Goal: Information Seeking & Learning: Learn about a topic

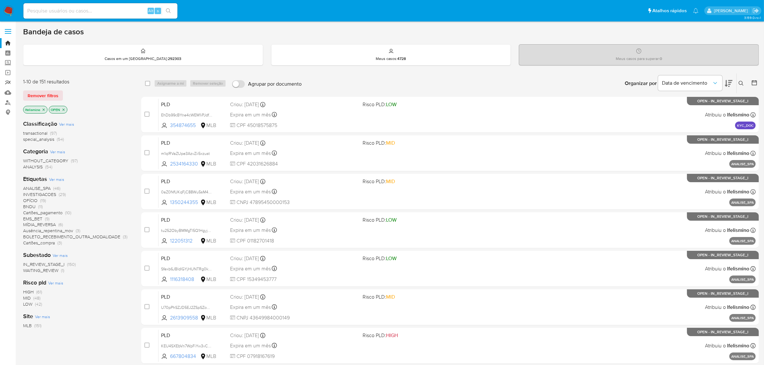
click at [7, 83] on link "relatórios" at bounding box center [38, 83] width 76 height 10
drag, startPoint x: 115, startPoint y: 4, endPoint x: 131, endPoint y: 7, distance: 16.4
click at [115, 4] on div "Alt s" at bounding box center [100, 10] width 154 height 15
click at [132, 8] on input at bounding box center [100, 11] width 154 height 8
paste input "IHDZggtkAWs5M4KuUoIhiUTB"
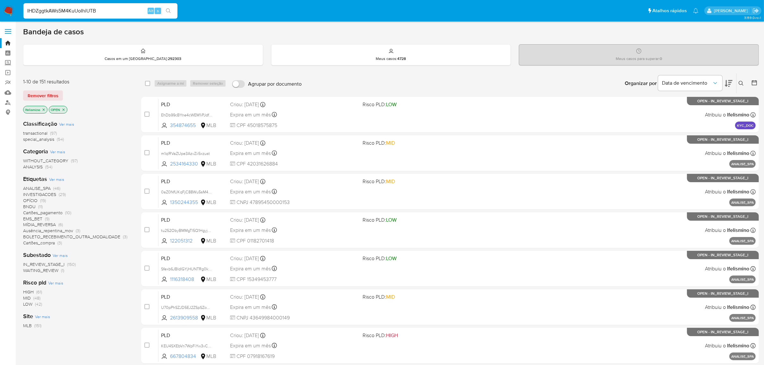
type input "IHDZggtkAWs5M4KuUoIhiUTB"
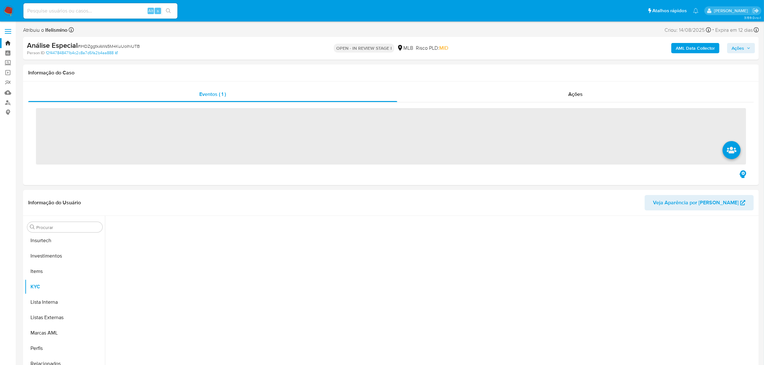
scroll to position [301, 0]
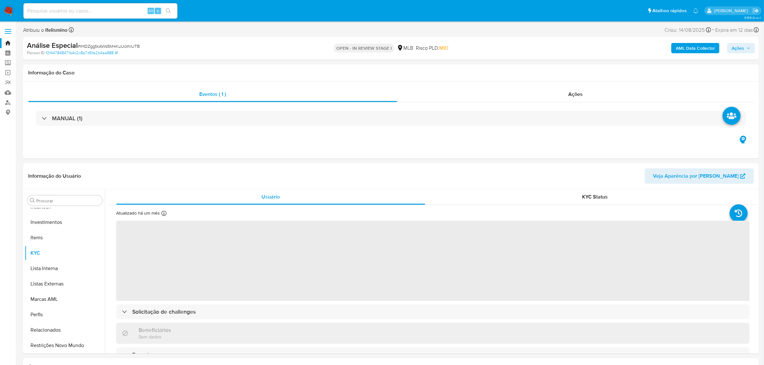
select select "10"
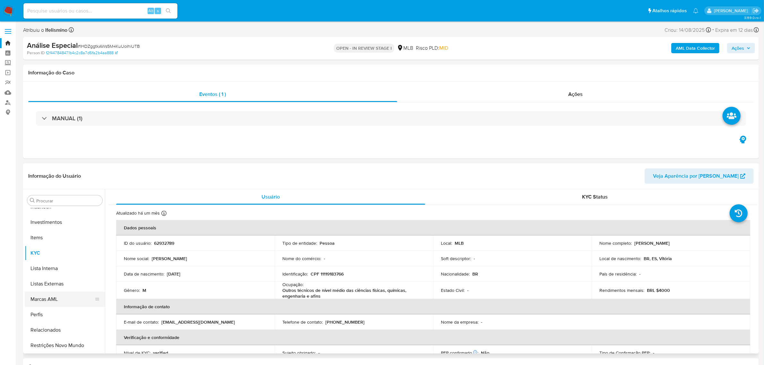
scroll to position [221, 0]
click at [49, 205] on div "Procurar" at bounding box center [64, 200] width 75 height 10
click at [50, 211] on button "Geral" at bounding box center [62, 209] width 75 height 15
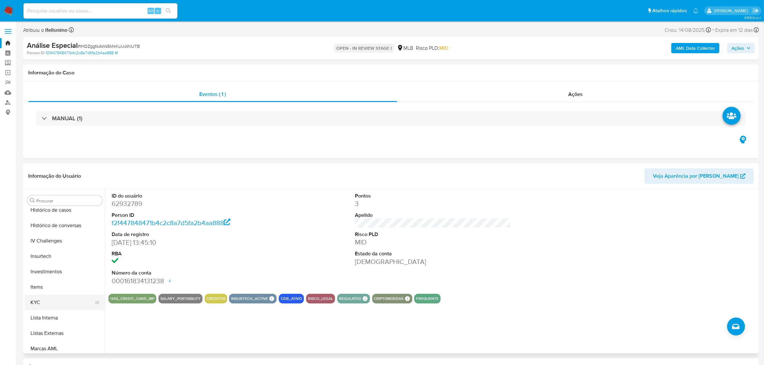
scroll to position [261, 0]
click at [57, 293] on button "KYC" at bounding box center [62, 292] width 75 height 15
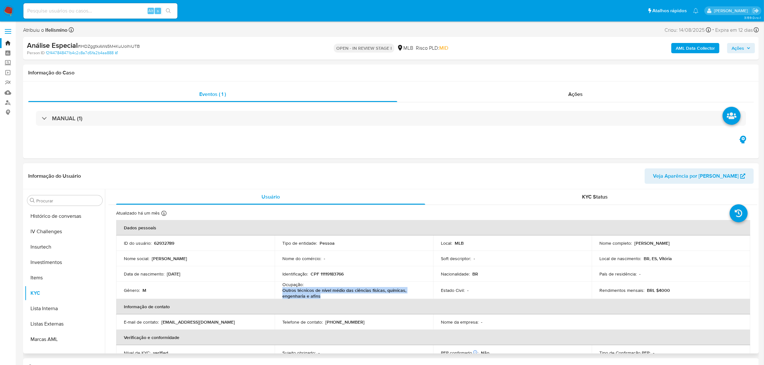
drag, startPoint x: 267, startPoint y: 289, endPoint x: 276, endPoint y: 293, distance: 10.5
click at [276, 293] on td "Ocupação : Outros técnicos de nível médio das ciências físicas, químicas, engen…" at bounding box center [354, 290] width 158 height 17
copy p "Outros técnicos de nível médio das ciências físicas, químicas, engenharia e afi…"
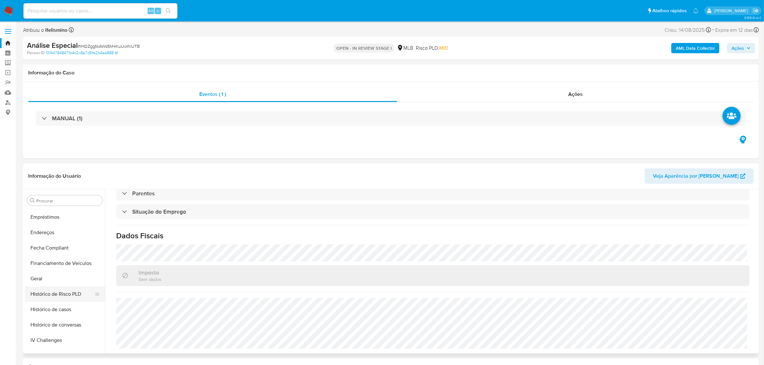
scroll to position [141, 0]
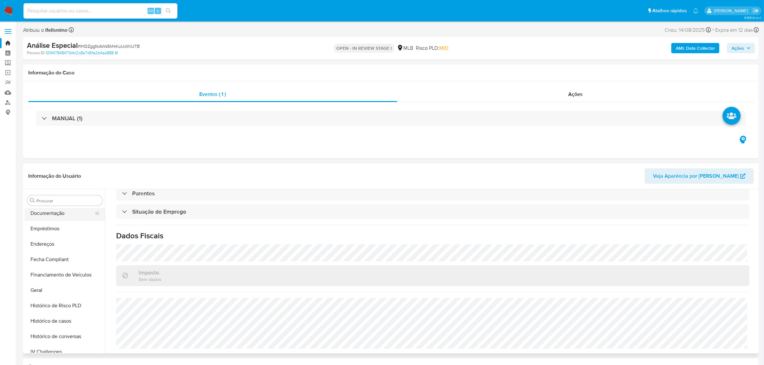
click at [73, 210] on button "Documentação" at bounding box center [62, 213] width 75 height 15
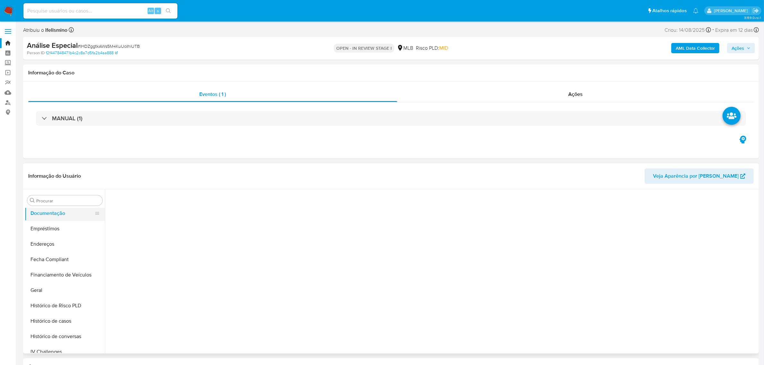
scroll to position [0, 0]
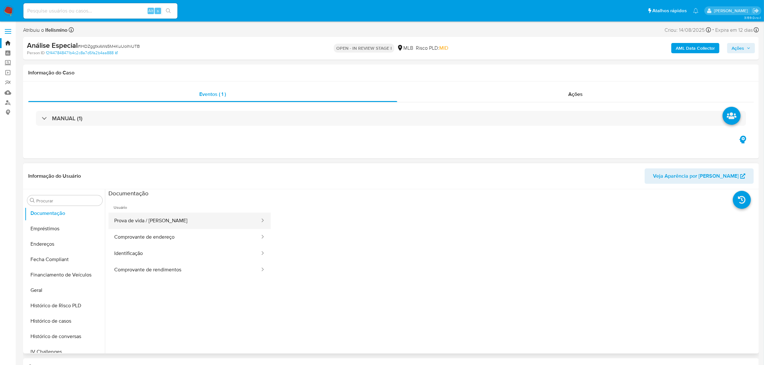
click at [133, 223] on button "Prova de vida / Selfie" at bounding box center [184, 221] width 152 height 16
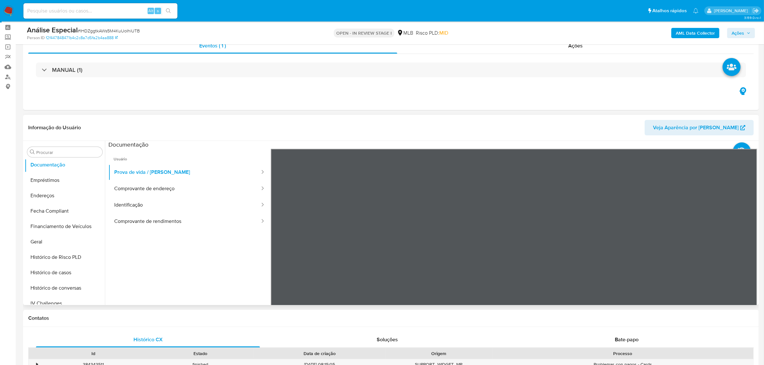
scroll to position [40, 0]
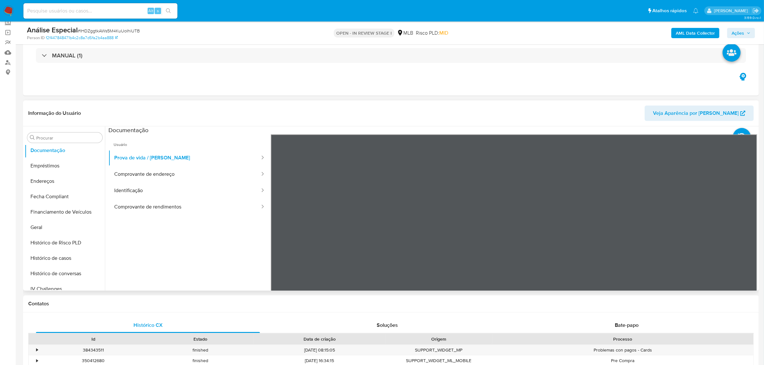
click at [543, 243] on div at bounding box center [514, 239] width 487 height 210
click at [169, 178] on button "Comprovante de endereço" at bounding box center [184, 174] width 152 height 16
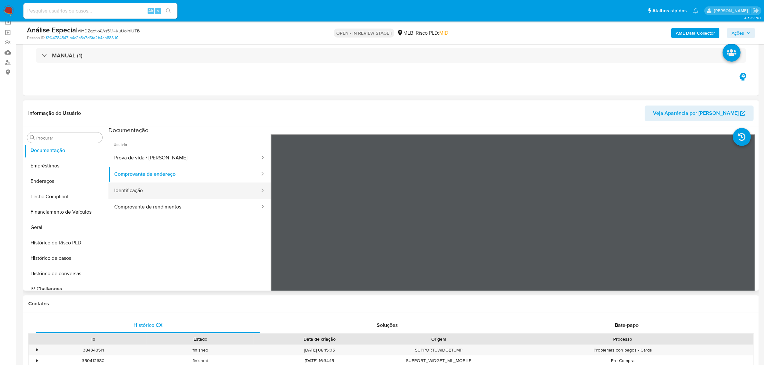
click at [155, 193] on button "Identificação" at bounding box center [184, 190] width 152 height 16
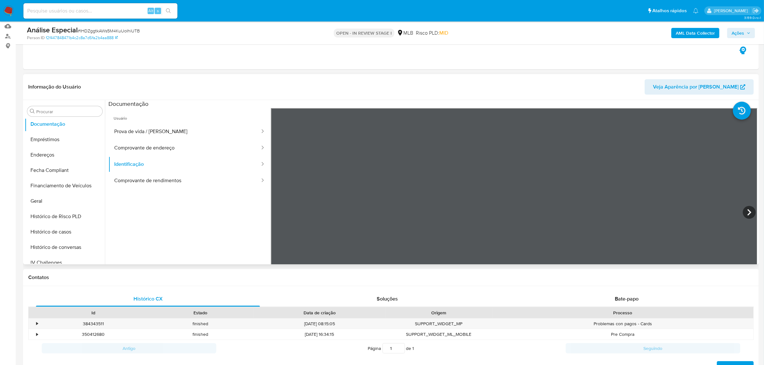
scroll to position [80, 0]
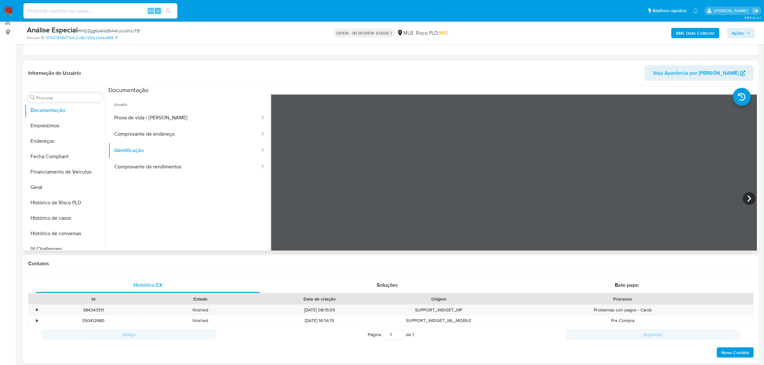
click at [131, 179] on ul "Usuário Prova de vida / Selfie Comprovante de endereço Identificação Comprovant…" at bounding box center [189, 186] width 162 height 185
click at [139, 165] on button "Comprovante de rendimentos" at bounding box center [184, 167] width 152 height 16
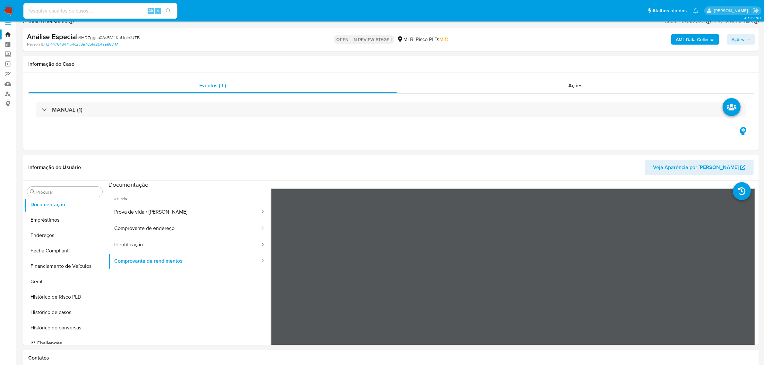
scroll to position [0, 0]
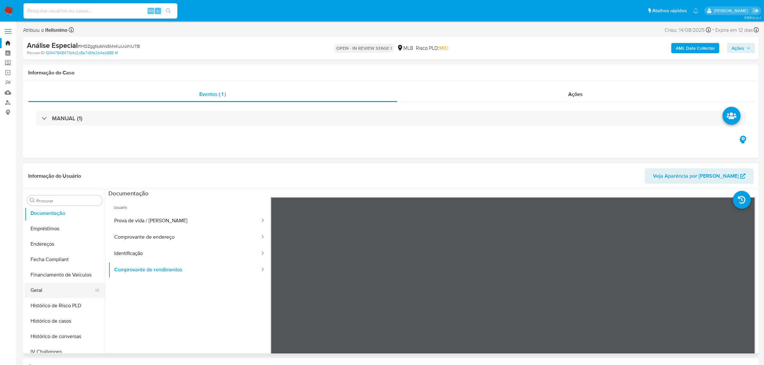
click at [60, 290] on button "Geral" at bounding box center [62, 290] width 75 height 15
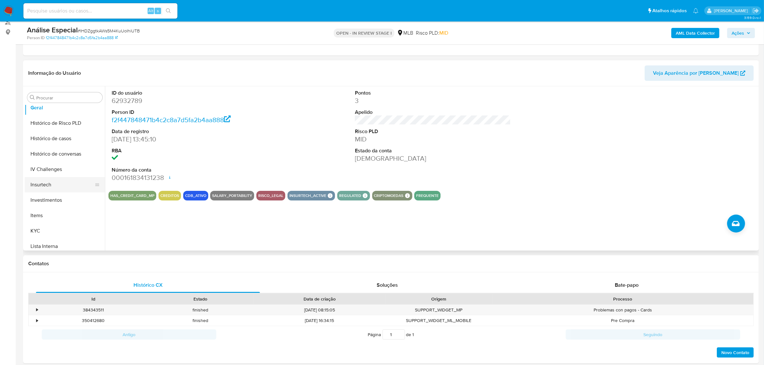
scroll to position [221, 0]
click at [48, 224] on ul "Adiantamentos de Dinheiro Anexos CBT Cartões Contas Bancárias Dados Modificados…" at bounding box center [65, 177] width 80 height 145
click at [33, 244] on button "Lista Interna" at bounding box center [62, 245] width 75 height 15
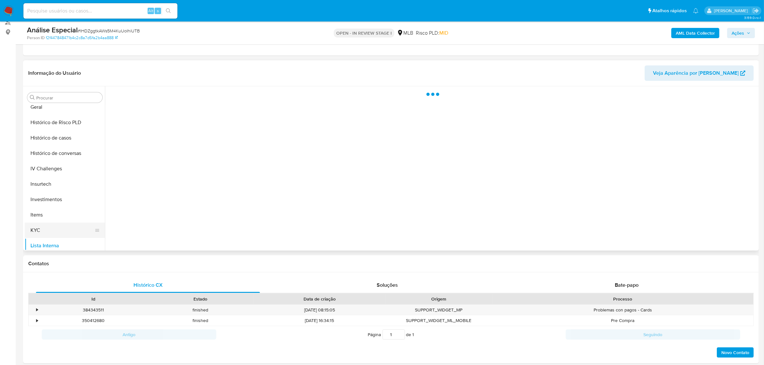
click at [41, 230] on button "KYC" at bounding box center [62, 230] width 75 height 15
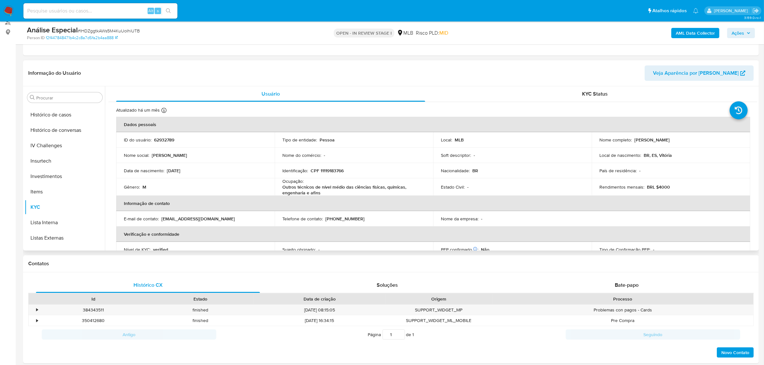
scroll to position [301, 0]
click at [54, 241] on button "Restrições Novo Mundo" at bounding box center [62, 242] width 75 height 15
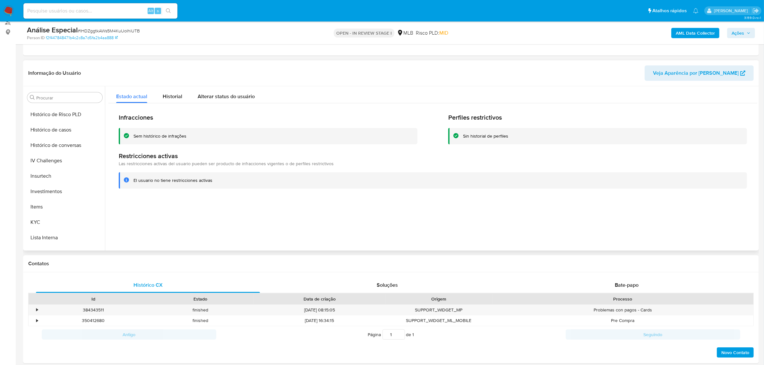
scroll to position [61, 0]
drag, startPoint x: 60, startPoint y: 178, endPoint x: 10, endPoint y: 204, distance: 56.7
click at [60, 178] on button "Dispositivos Point" at bounding box center [65, 174] width 80 height 15
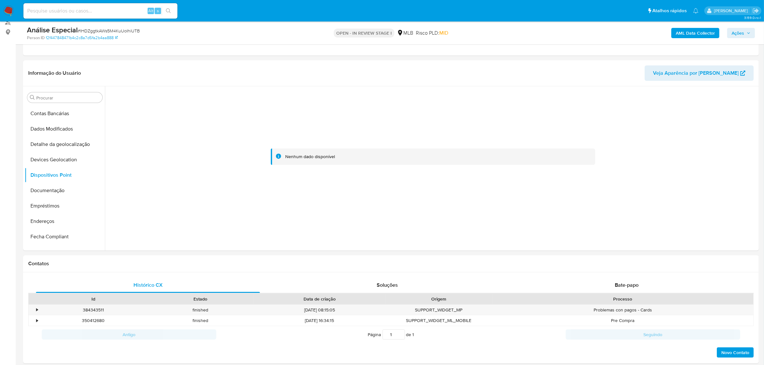
drag, startPoint x: 29, startPoint y: 218, endPoint x: 8, endPoint y: 222, distance: 21.2
click at [29, 218] on button "Endereços" at bounding box center [65, 221] width 80 height 15
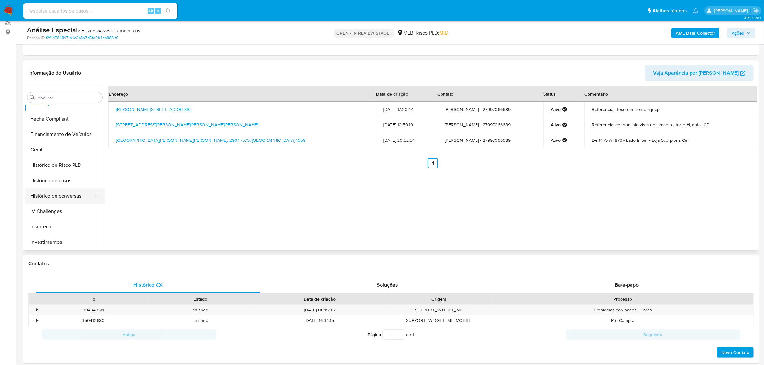
scroll to position [181, 0]
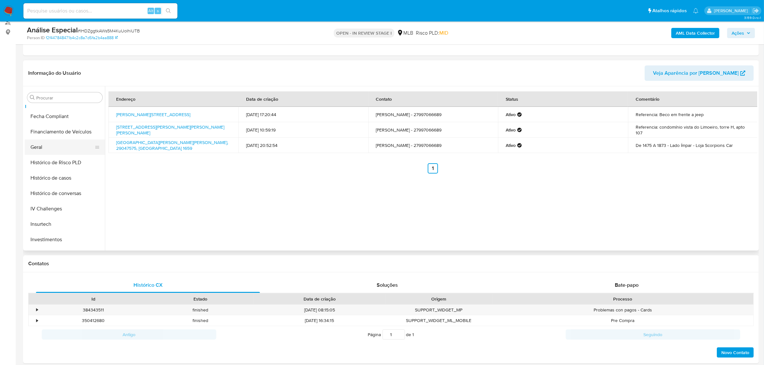
click at [56, 148] on button "Geral" at bounding box center [62, 147] width 75 height 15
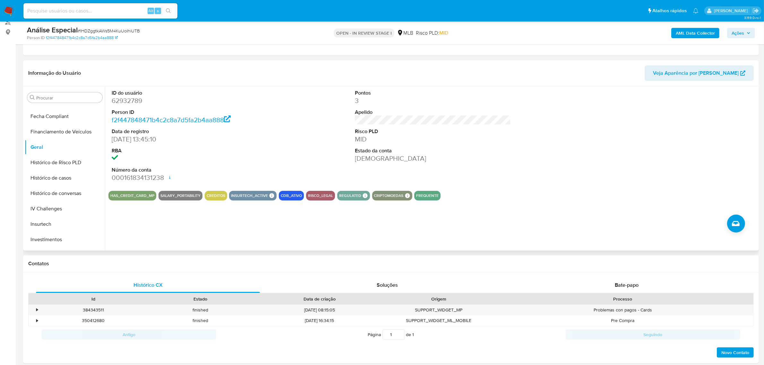
drag, startPoint x: 56, startPoint y: 148, endPoint x: 134, endPoint y: 101, distance: 90.8
click at [134, 101] on dd "62932789" at bounding box center [190, 100] width 156 height 9
copy dd "62932789"
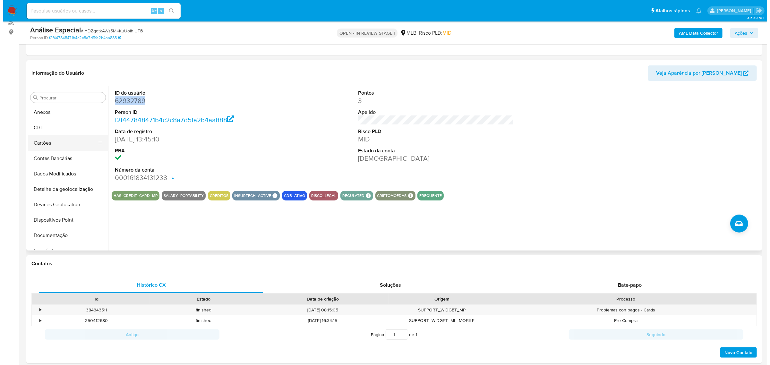
scroll to position [0, 0]
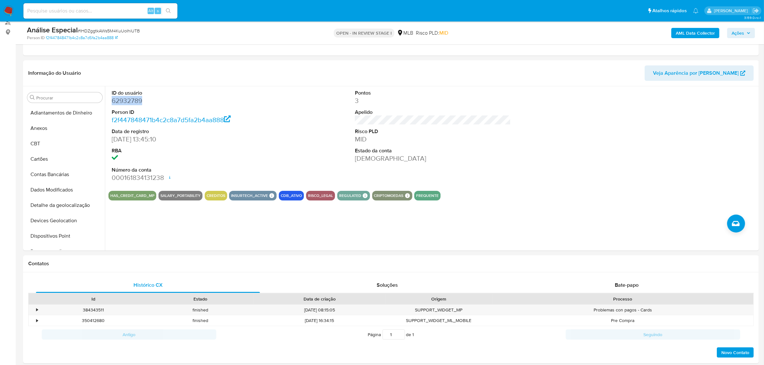
drag, startPoint x: 63, startPoint y: 127, endPoint x: 292, endPoint y: 253, distance: 261.7
click at [63, 126] on button "Anexos" at bounding box center [65, 128] width 80 height 15
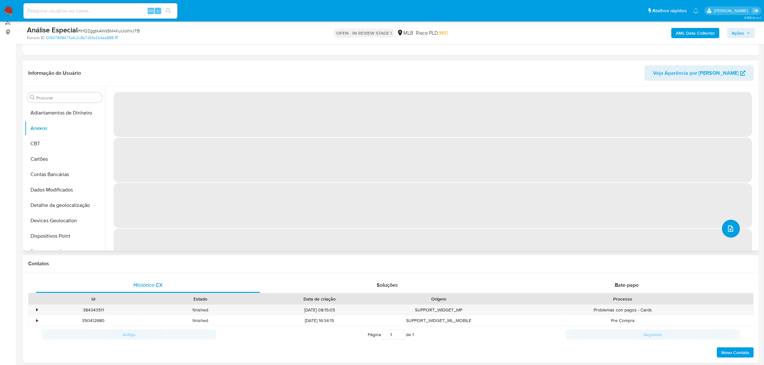
click at [732, 228] on button "upload-file" at bounding box center [731, 229] width 18 height 18
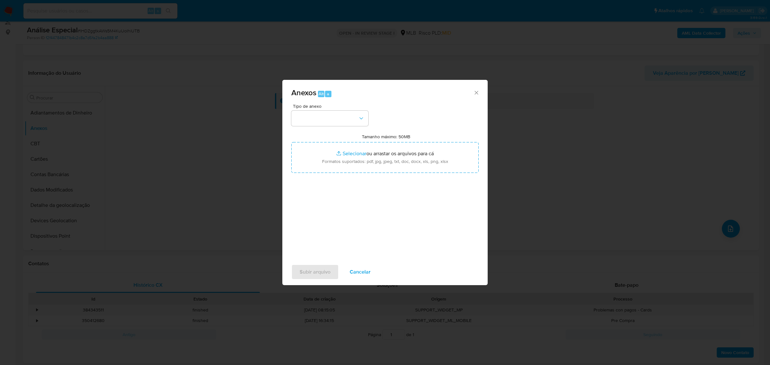
click at [334, 108] on span "Tipo de anexo" at bounding box center [331, 106] width 77 height 4
click at [332, 116] on button "button" at bounding box center [329, 118] width 77 height 15
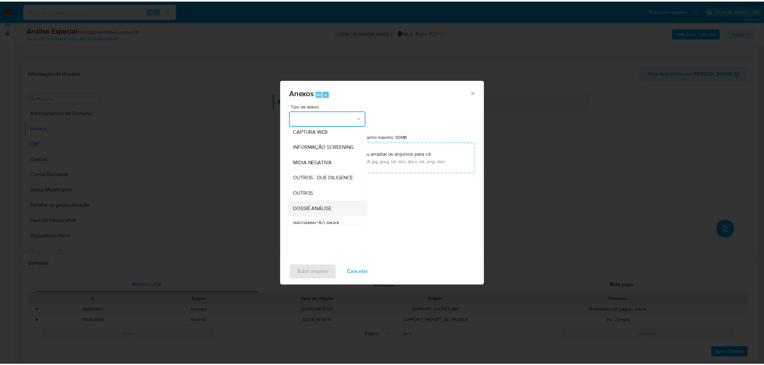
scroll to position [80, 0]
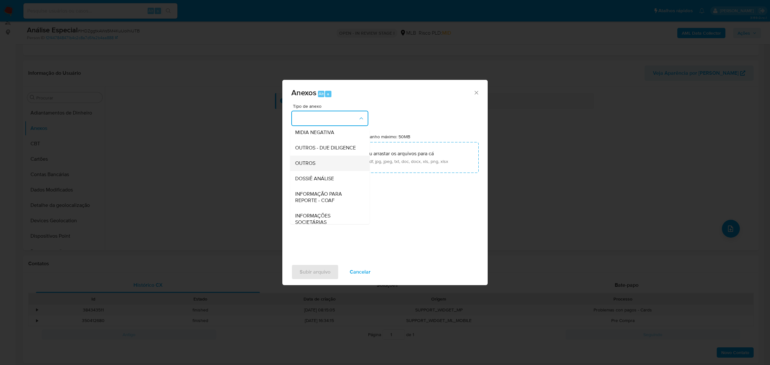
click at [309, 166] on span "OUTROS" at bounding box center [305, 163] width 20 height 6
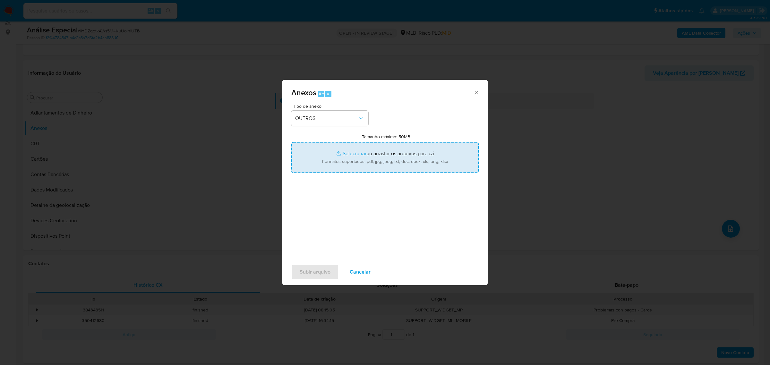
type input "C:\fakepath\Mulan 62932789_2025_09_15_16_19_53 SANDRO FRIGINI.pdf"
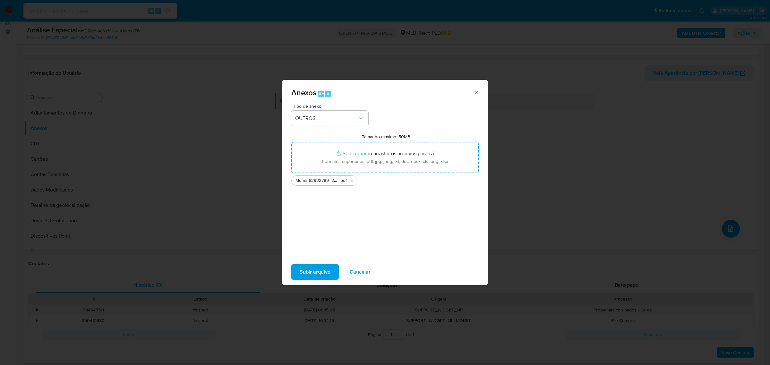
click at [325, 272] on span "Subir arquivo" at bounding box center [315, 272] width 31 height 14
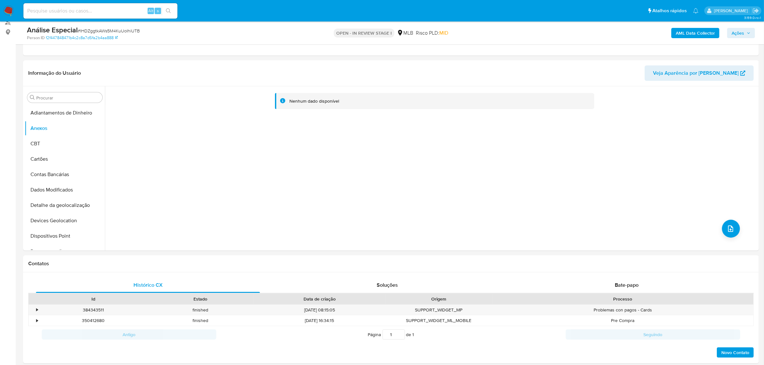
drag, startPoint x: 9, startPoint y: 281, endPoint x: 0, endPoint y: 126, distance: 155.5
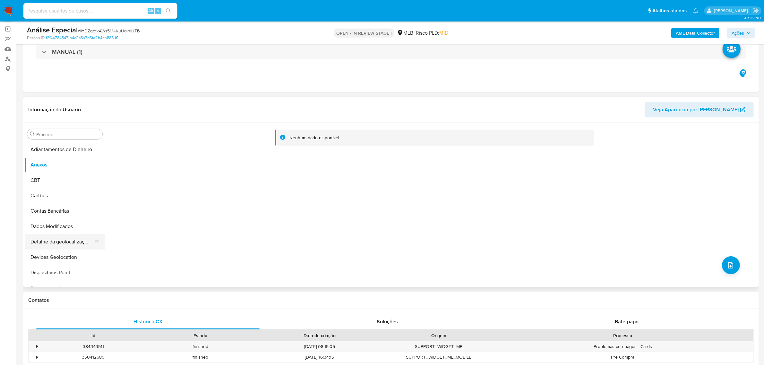
scroll to position [0, 0]
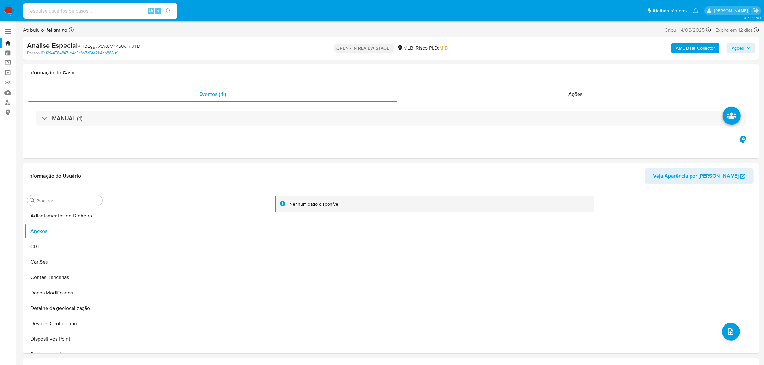
paste input "9KQRxgx1YXDisvohlWyjG0Vs"
type input "9KQRxgx1YXDisvohlWyjG0Vs"
click at [166, 7] on button "search-icon" at bounding box center [168, 10] width 13 height 9
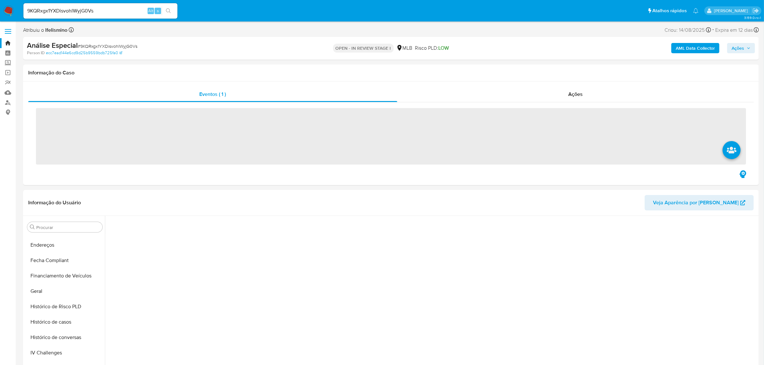
scroll to position [297, 0]
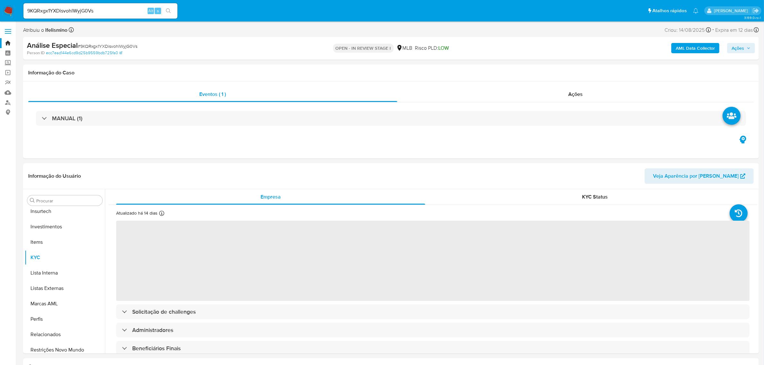
select select "10"
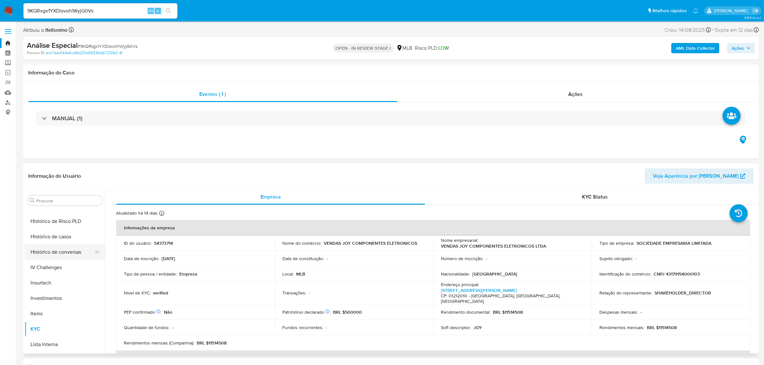
scroll to position [221, 0]
click at [53, 215] on button "Geral" at bounding box center [62, 209] width 75 height 15
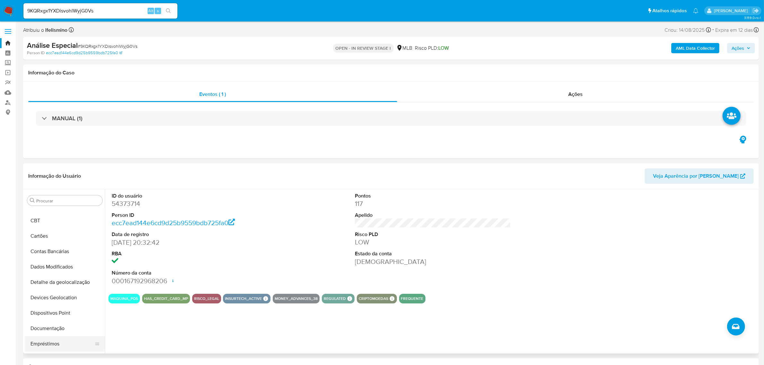
scroll to position [40, 0]
drag, startPoint x: 73, startPoint y: 315, endPoint x: 81, endPoint y: 307, distance: 11.3
click at [73, 315] on button "Documentação" at bounding box center [62, 314] width 75 height 15
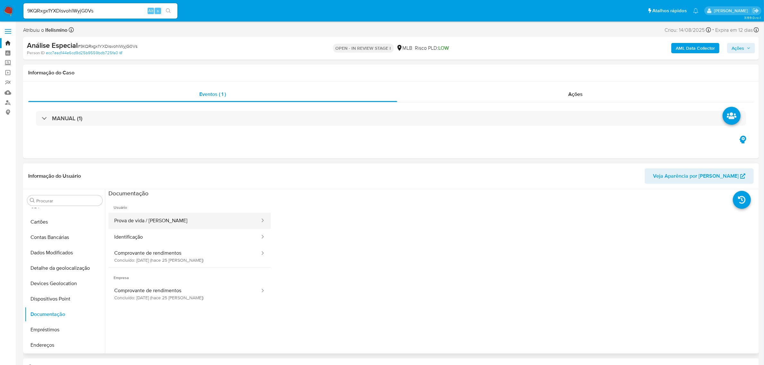
click at [154, 221] on button "Prova de vida / [PERSON_NAME]" at bounding box center [184, 221] width 152 height 16
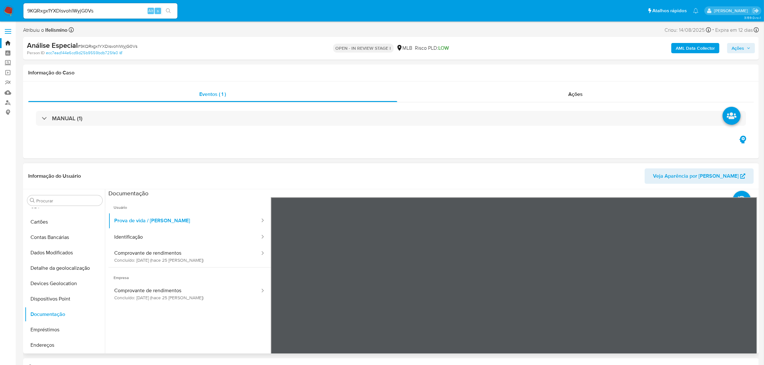
scroll to position [35, 0]
click at [152, 255] on button "Comprovante de rendimentos Concluído: 22/08/2025 (hace 25 días)" at bounding box center [184, 256] width 152 height 22
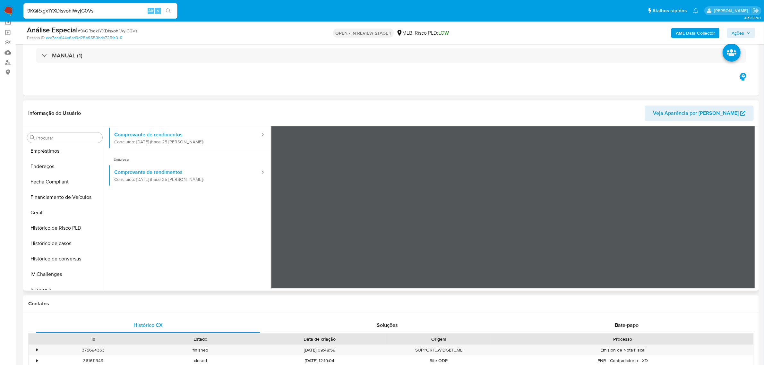
scroll to position [241, 0]
click at [37, 253] on button "KYC" at bounding box center [62, 250] width 75 height 15
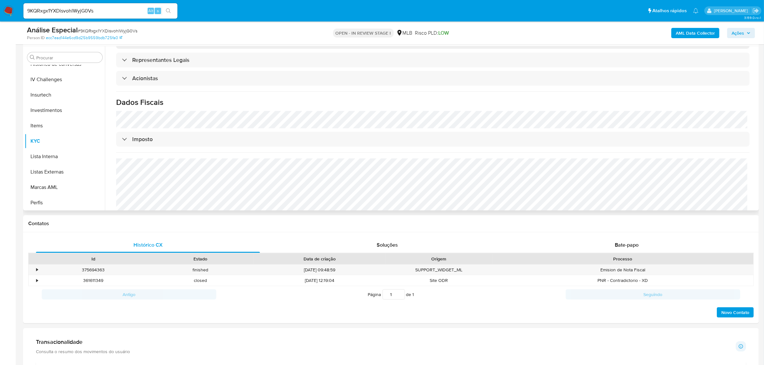
scroll to position [301, 0]
click at [62, 195] on button "Restrições Novo Mundo" at bounding box center [62, 202] width 75 height 15
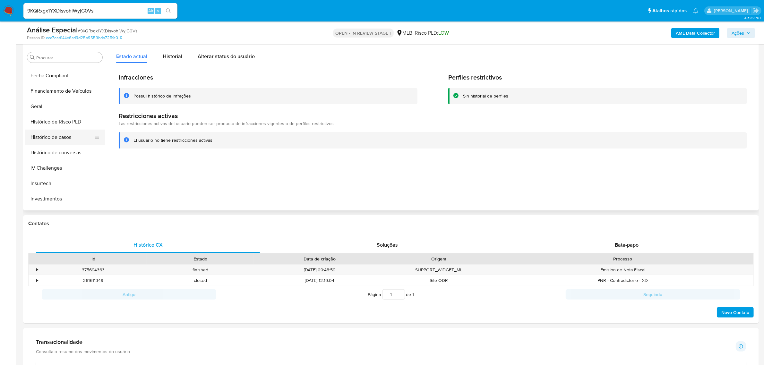
scroll to position [181, 0]
click at [45, 116] on button "Histórico de Risco PLD" at bounding box center [62, 122] width 75 height 15
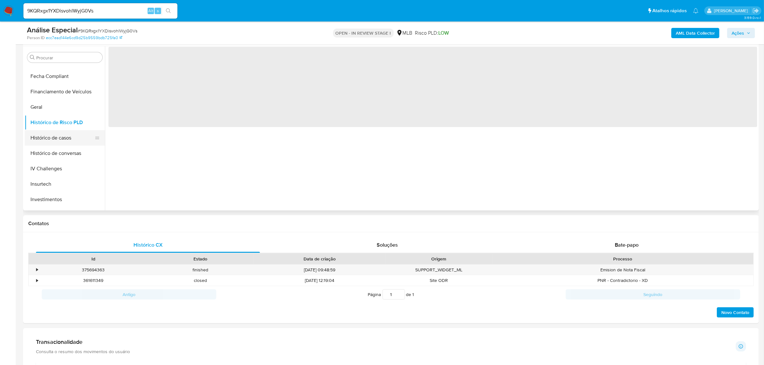
drag, startPoint x: 66, startPoint y: 110, endPoint x: 79, endPoint y: 130, distance: 24.0
click at [66, 110] on button "Geral" at bounding box center [65, 106] width 80 height 15
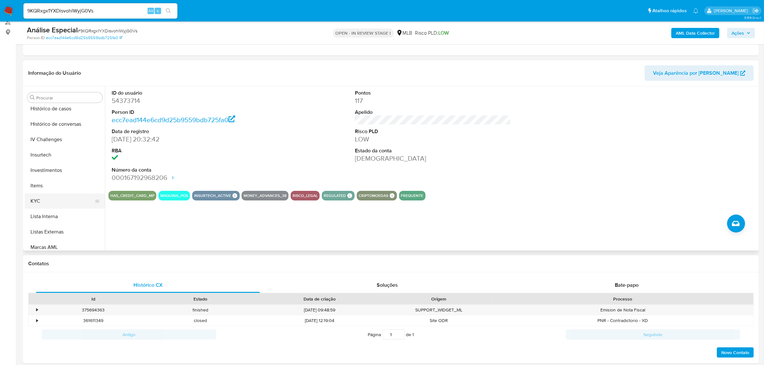
scroll to position [261, 0]
click at [54, 193] on button "KYC" at bounding box center [62, 189] width 75 height 15
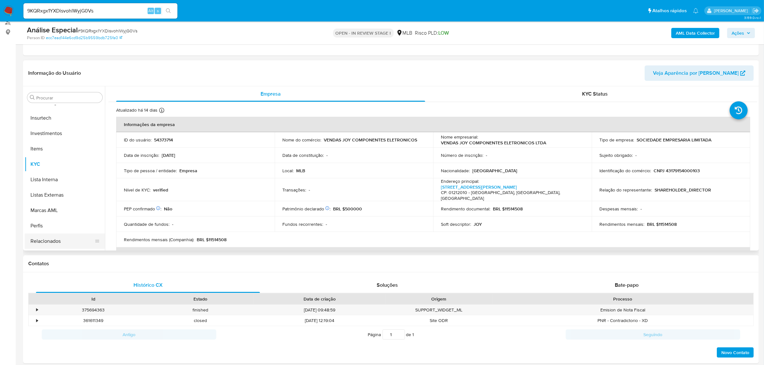
scroll to position [301, 0]
click at [60, 236] on button "Restrições Novo Mundo" at bounding box center [62, 242] width 75 height 15
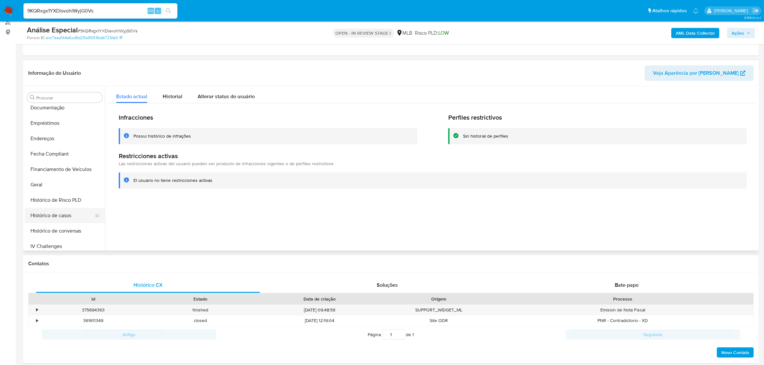
scroll to position [101, 0]
drag, startPoint x: 60, startPoint y: 167, endPoint x: 56, endPoint y: 175, distance: 9.4
click at [60, 167] on button "Empréstimos" at bounding box center [65, 165] width 80 height 15
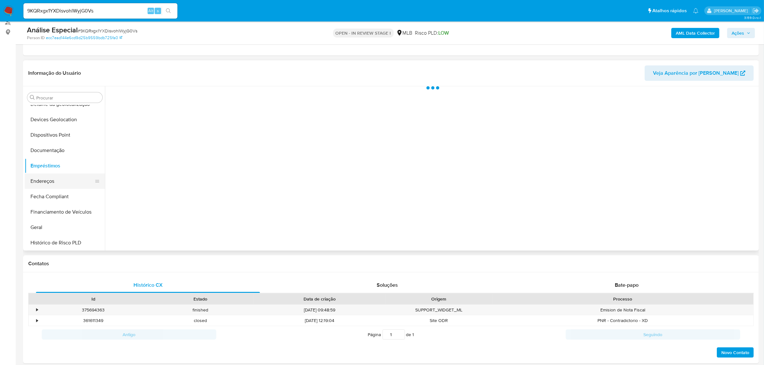
click at [53, 180] on button "Endereços" at bounding box center [62, 180] width 75 height 15
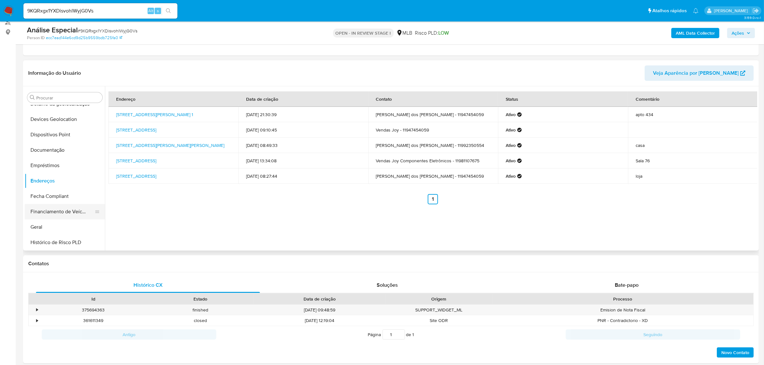
scroll to position [120, 0]
drag, startPoint x: 57, startPoint y: 206, endPoint x: 58, endPoint y: 199, distance: 6.9
click at [57, 206] on button "Geral" at bounding box center [65, 207] width 80 height 15
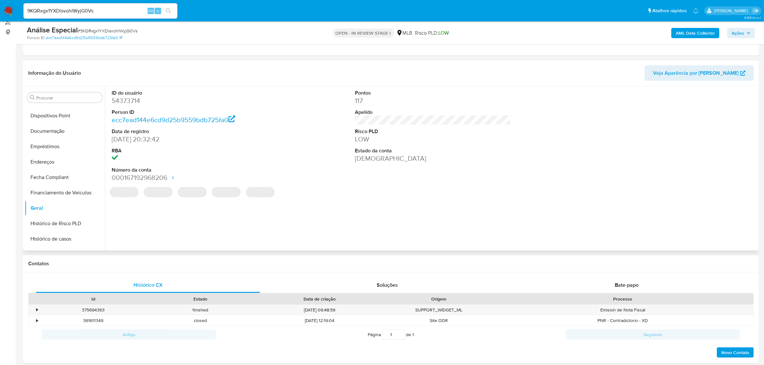
click at [143, 103] on dd "54373714" at bounding box center [190, 100] width 156 height 9
click at [131, 100] on dd "54373714" at bounding box center [190, 100] width 156 height 9
copy dd "54373714"
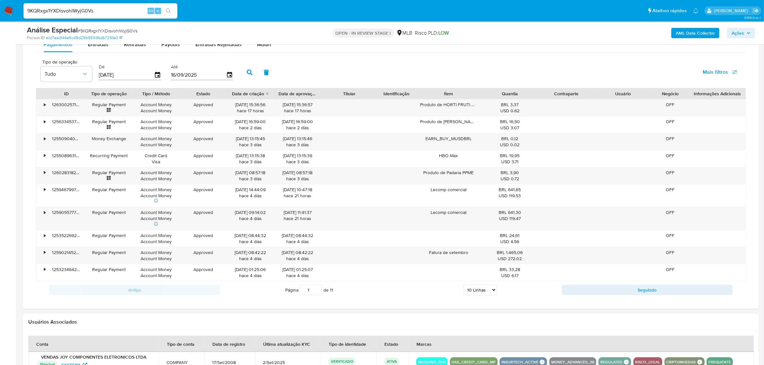
scroll to position [441, 0]
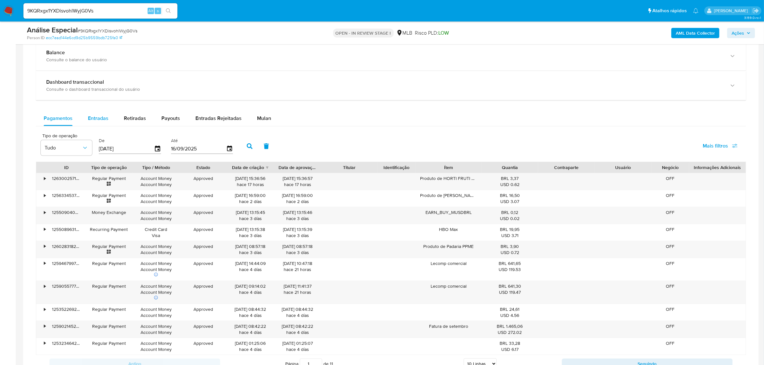
click at [106, 114] on div "Entradas" at bounding box center [98, 118] width 21 height 15
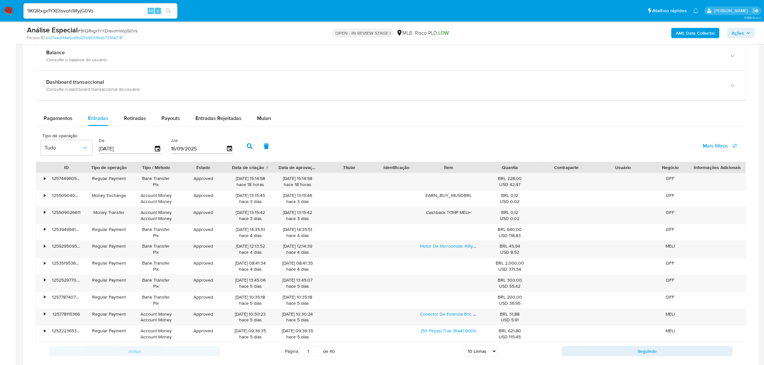
drag, startPoint x: 478, startPoint y: 352, endPoint x: 477, endPoint y: 347, distance: 5.1
click at [478, 352] on select "5 Linhas 10 Linhas 20 Linhas 25 Linhas 50 Linhas 100 Linhas" at bounding box center [480, 351] width 33 height 11
select select "100"
click at [464, 347] on select "5 Linhas 10 Linhas 20 Linhas 25 Linhas 50 Linhas 100 Linhas" at bounding box center [480, 351] width 33 height 11
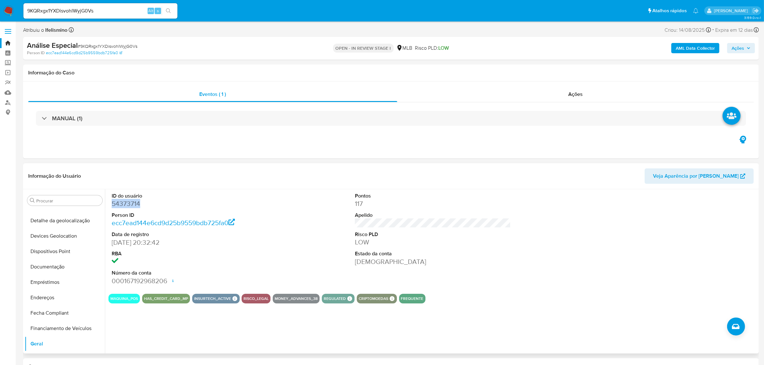
scroll to position [0, 0]
click at [72, 237] on button "Anexos" at bounding box center [62, 231] width 75 height 15
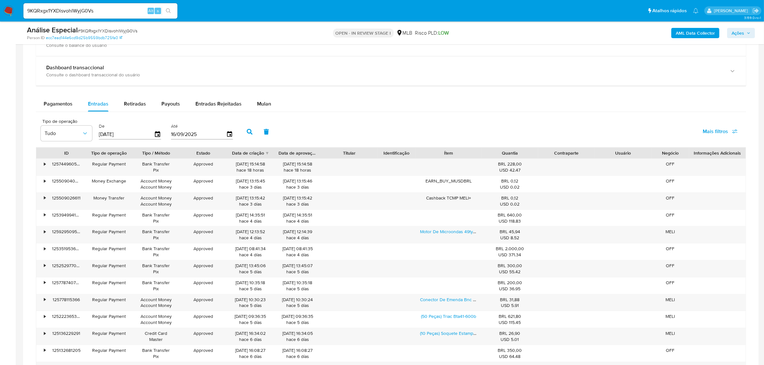
scroll to position [401, 0]
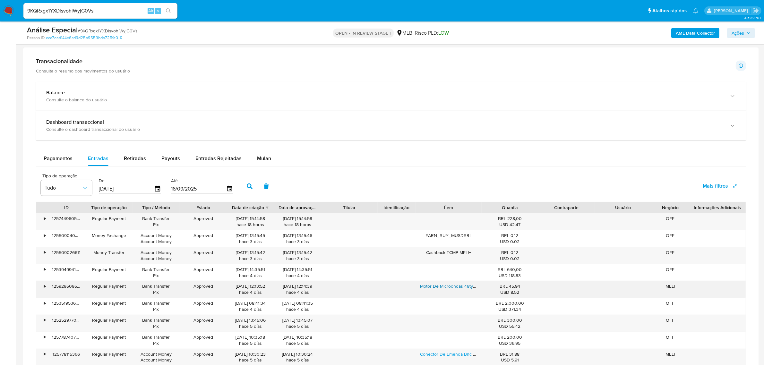
click at [429, 286] on link "Motor De Microondas 49tyj Bivolt 110-220 Vac 3rpm 4w." at bounding box center [475, 286] width 110 height 6
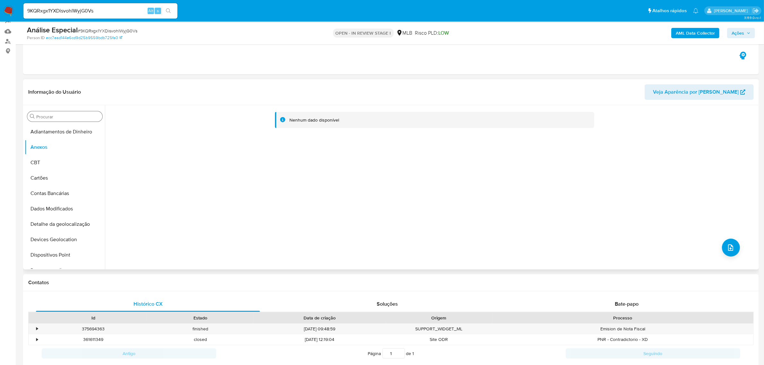
scroll to position [0, 0]
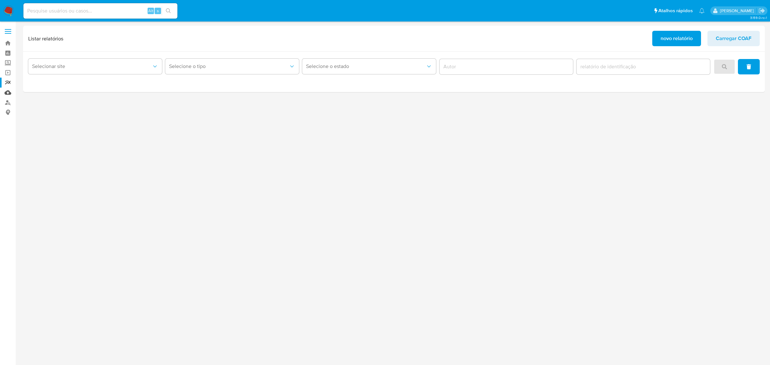
click at [6, 91] on link "Mulan" at bounding box center [38, 93] width 76 height 10
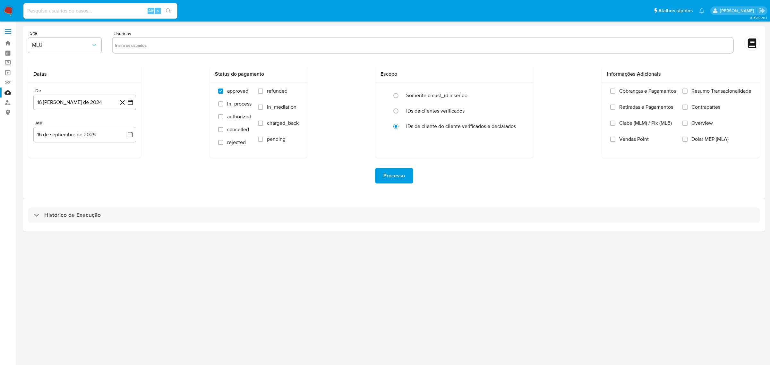
click at [163, 212] on div "Histórico de Execução" at bounding box center [393, 214] width 731 height 15
select select "10"
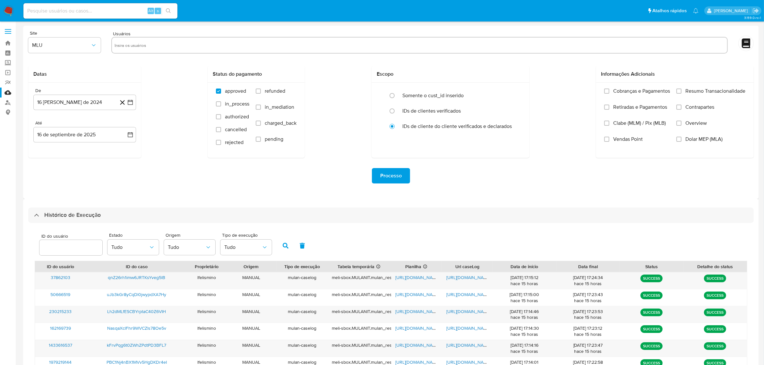
scroll to position [136, 0]
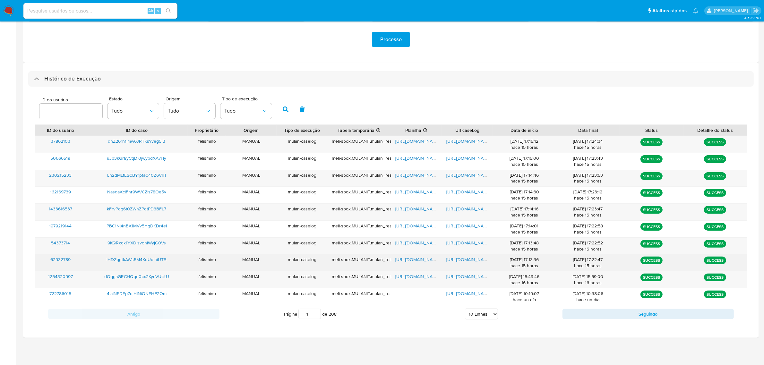
click at [467, 261] on span "https://docs.google.com/document/d/1Fr8qFehYLHX2O4h2rVeqG7s6GRGvsapA7gd3NREGC98…" at bounding box center [468, 259] width 44 height 6
click at [414, 261] on span "https://docs.google.com/spreadsheets/d/1ezQtT75_NNzgo20YePL05jgWqbgSuCP0xCVL8L7…" at bounding box center [417, 259] width 44 height 6
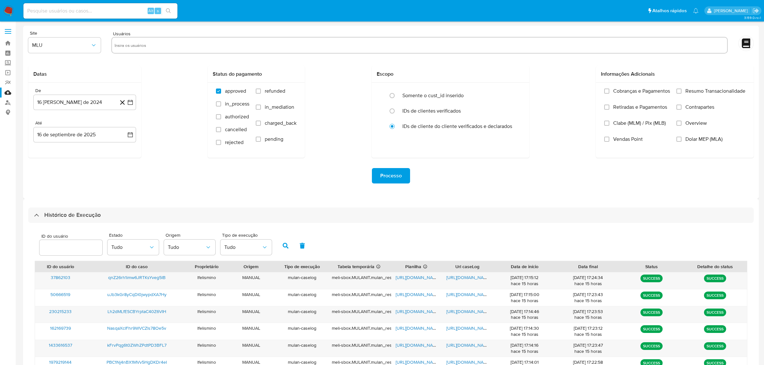
select select "10"
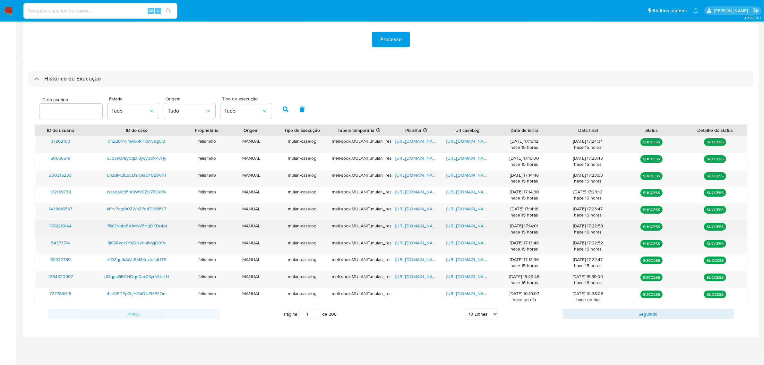
click at [464, 237] on div "[URL][DOMAIN_NAME]" at bounding box center [467, 229] width 51 height 17
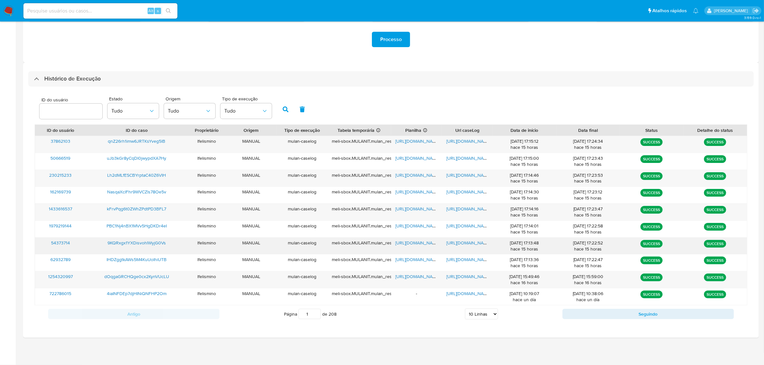
click at [463, 243] on span "https://docs.google.com/document/d/15KBUpCpNr8O2tVwGU2TEN5kLF9Hy8nVKg4rZo6mLoCk…" at bounding box center [468, 243] width 44 height 6
click at [426, 243] on span "https://docs.google.com/spreadsheets/d/1aRUVYplX3QYHr1SaRwR0nPFZk5NbaAyzoG2ReMF…" at bounding box center [417, 243] width 44 height 6
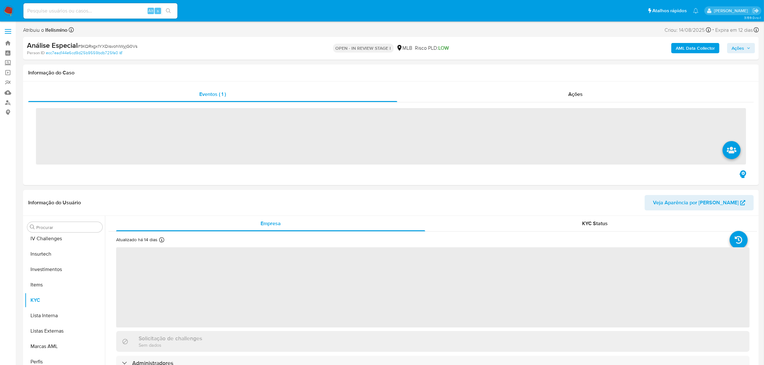
scroll to position [301, 0]
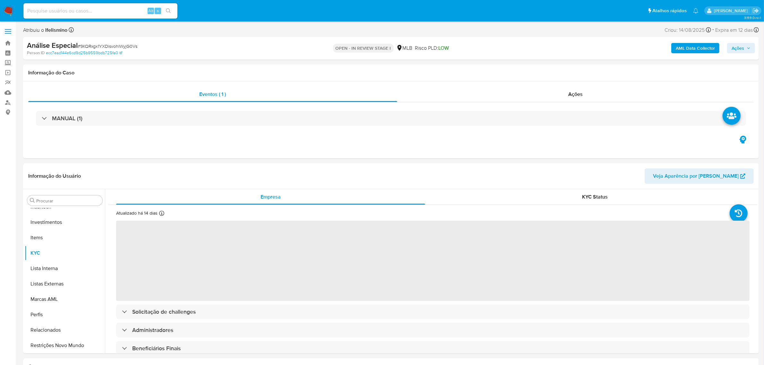
select select "10"
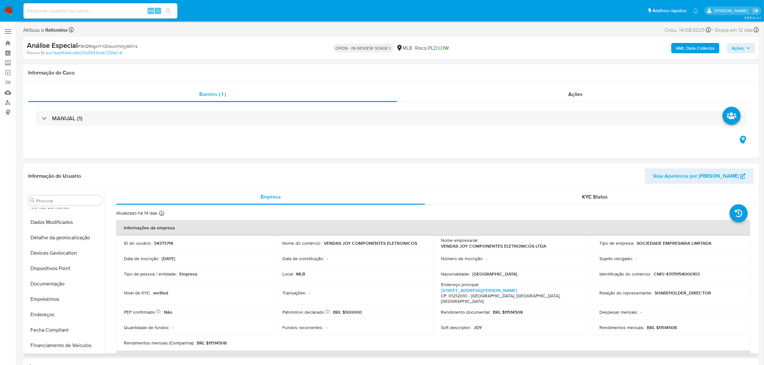
scroll to position [21, 0]
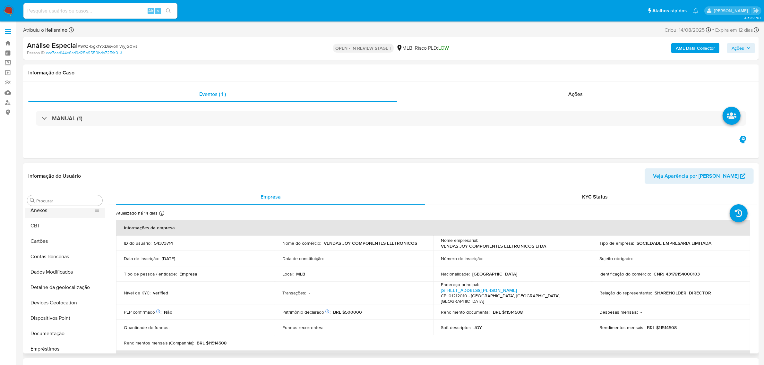
click at [51, 215] on button "Anexos" at bounding box center [62, 210] width 75 height 15
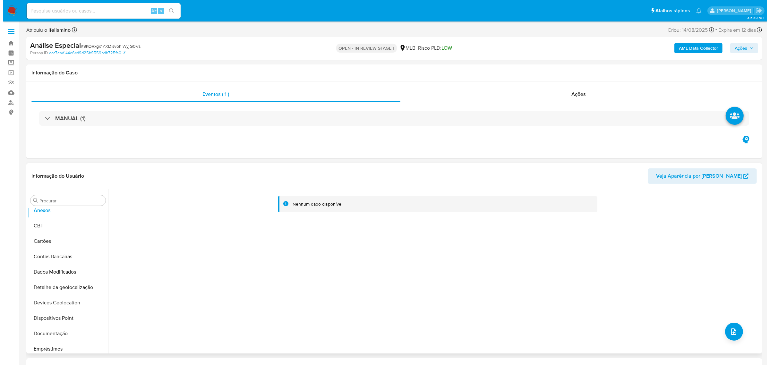
scroll to position [0, 0]
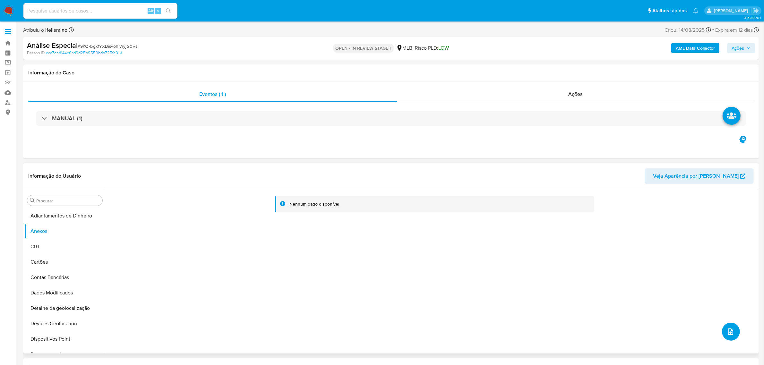
click at [735, 336] on button "upload-file" at bounding box center [731, 332] width 18 height 18
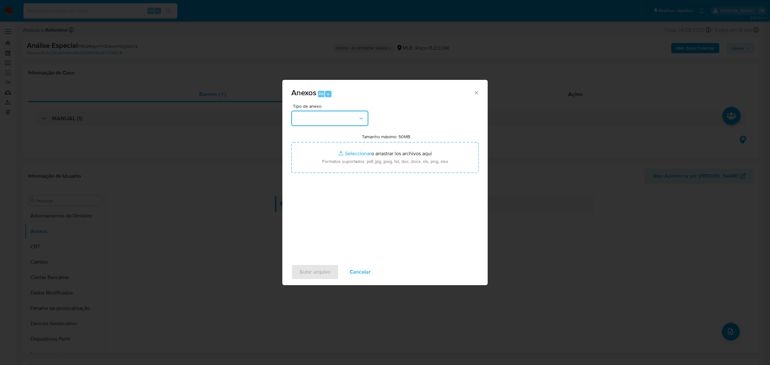
click at [303, 121] on button "button" at bounding box center [329, 118] width 77 height 15
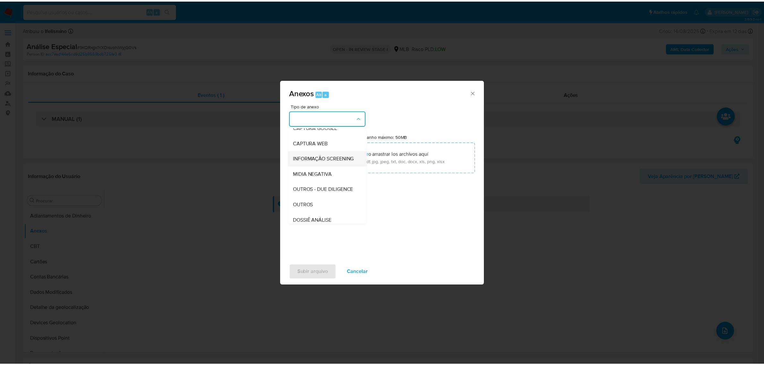
scroll to position [80, 0]
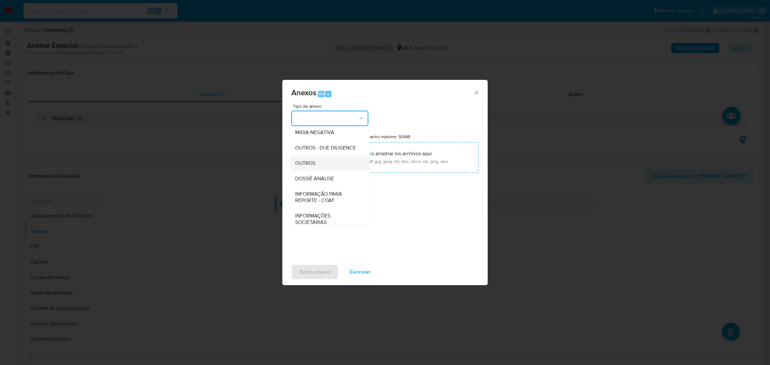
click at [323, 171] on div "OUTROS" at bounding box center [327, 162] width 65 height 15
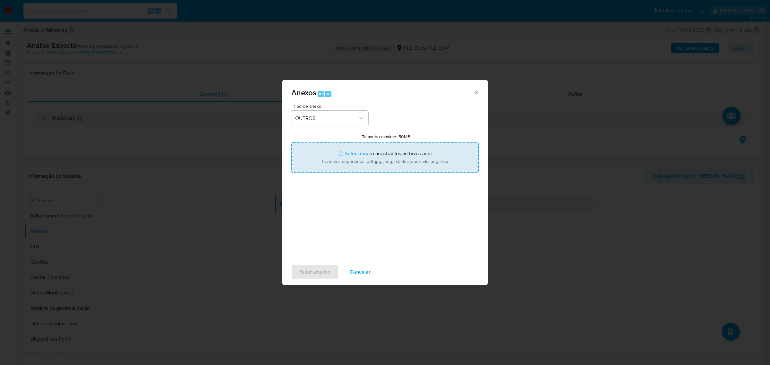
type input "C:\fakepath\Mulan 54373714_2025_09_15_16_20_25 VENDAS JOY COMPONENTES ELETRONIC…"
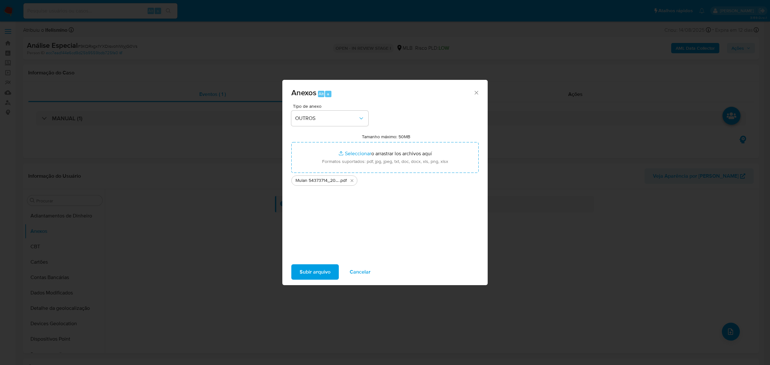
click at [327, 270] on span "Subir arquivo" at bounding box center [315, 272] width 31 height 14
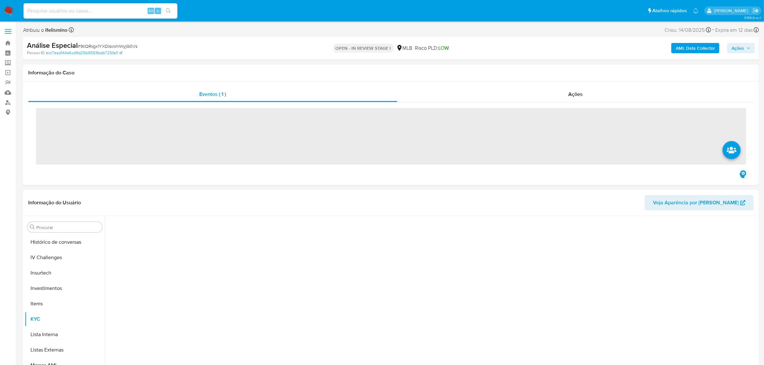
scroll to position [301, 0]
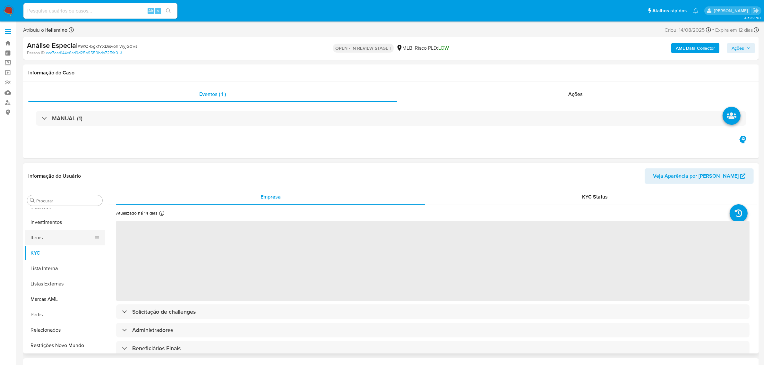
select select "10"
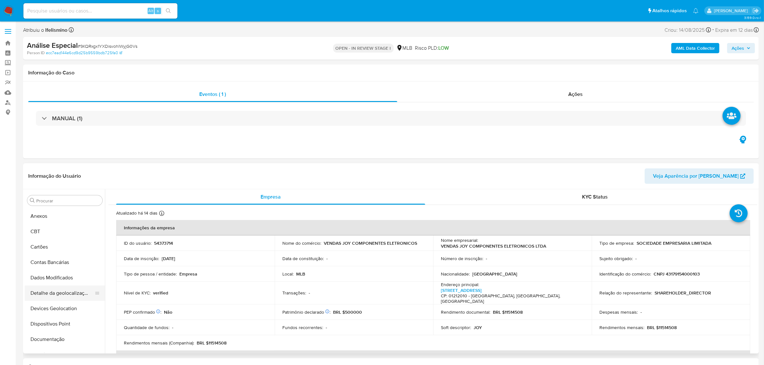
scroll to position [0, 0]
click at [58, 231] on button "Anexos" at bounding box center [62, 231] width 75 height 15
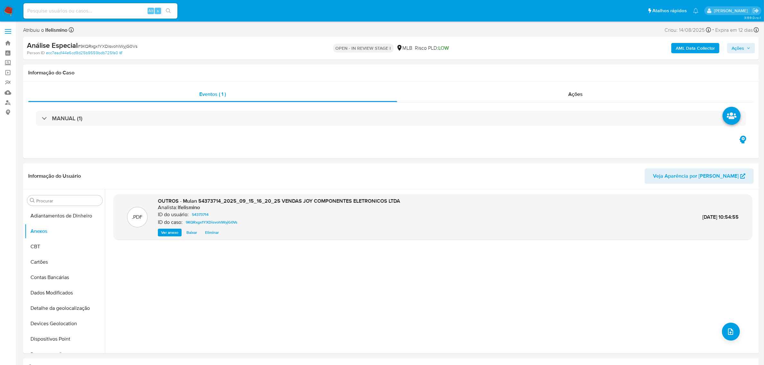
click at [701, 49] on b "AML Data Collector" at bounding box center [694, 48] width 39 height 10
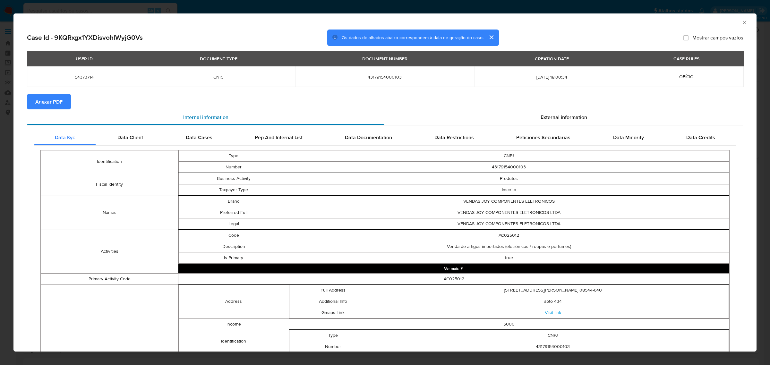
click at [53, 112] on div "Internal information" at bounding box center [205, 116] width 357 height 15
click at [55, 105] on span "Anexar PDF" at bounding box center [48, 102] width 27 height 14
click at [277, 12] on div "AML Data Collector Case Id - 9KQRxgx1YXDisvohlWyjG0Vs Os dados detalhados abaix…" at bounding box center [385, 182] width 770 height 365
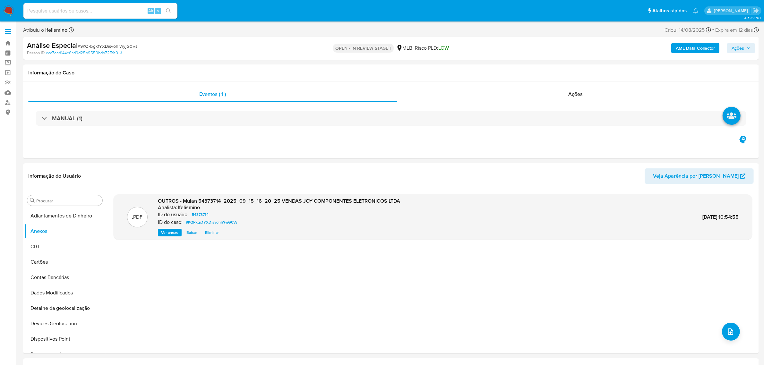
click at [51, 10] on input at bounding box center [100, 11] width 154 height 8
paste input "PBC1Nj4nBX1MVv5HgDKDr4eI"
type input "PBC1Nj4nBX1MVv5HgDKDr4eI"
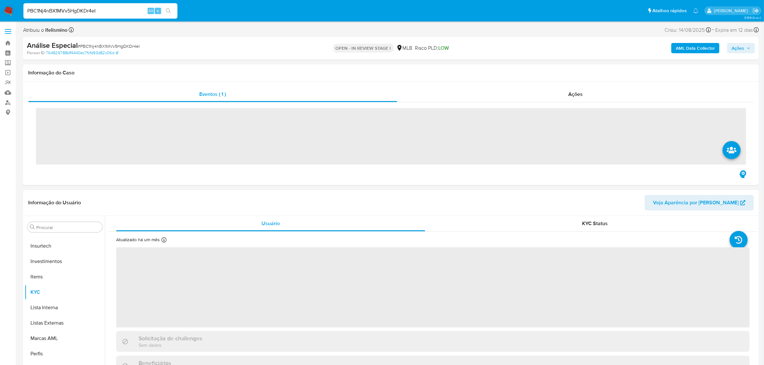
scroll to position [301, 0]
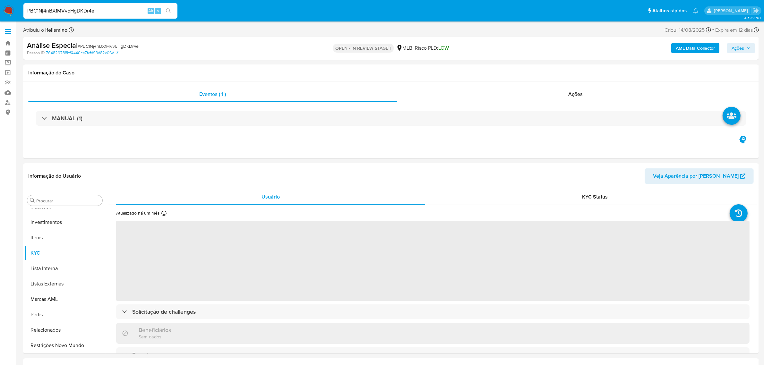
select select "10"
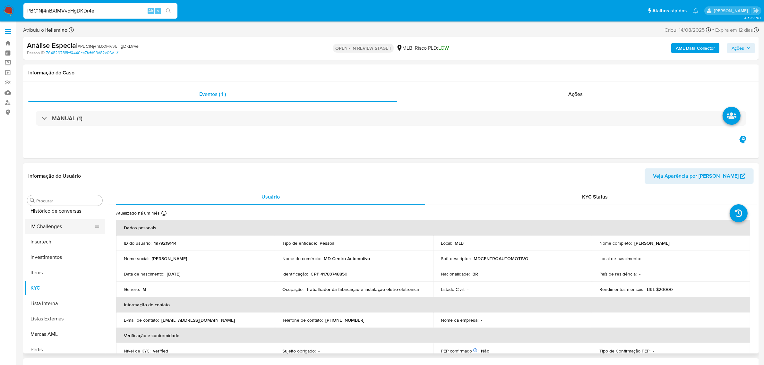
scroll to position [221, 0]
click at [58, 212] on button "Geral" at bounding box center [62, 209] width 75 height 15
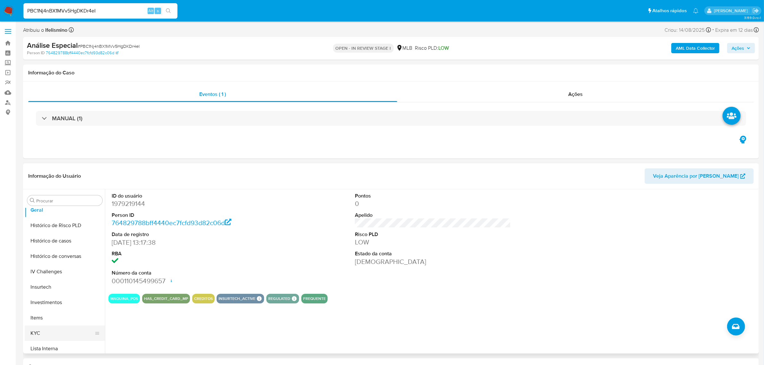
click at [42, 330] on button "KYC" at bounding box center [62, 333] width 75 height 15
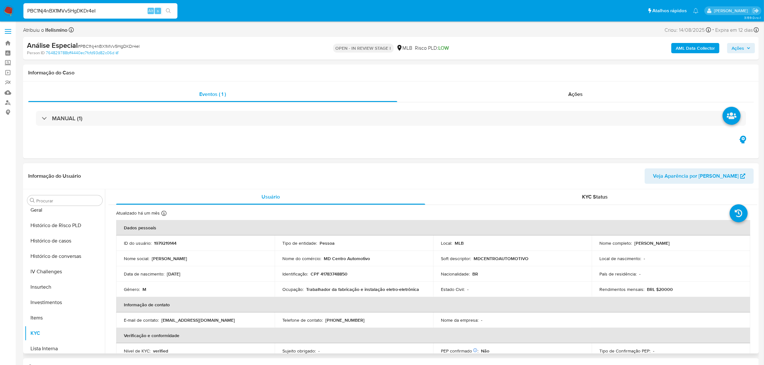
click at [332, 273] on p "CPF 41783748850" at bounding box center [328, 274] width 37 height 6
drag, startPoint x: 332, startPoint y: 273, endPoint x: 329, endPoint y: 276, distance: 5.0
click at [329, 276] on p "CPF 41783748850" at bounding box center [328, 274] width 37 height 6
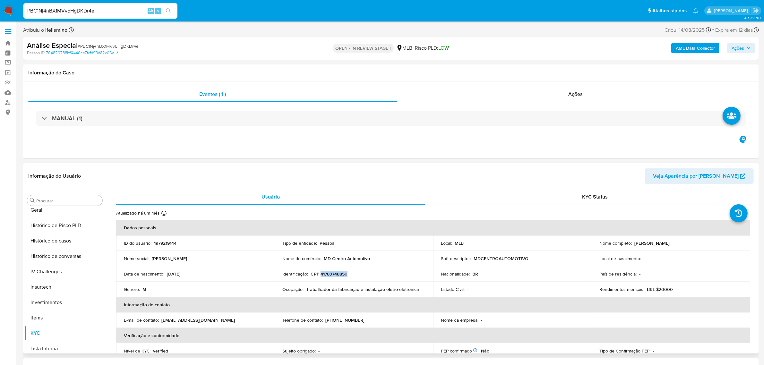
copy p "41783748850"
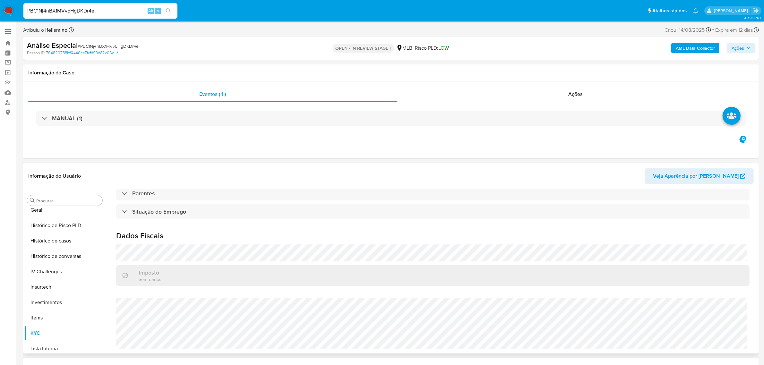
scroll to position [301, 0]
click at [76, 342] on button "Restrições Novo Mundo" at bounding box center [62, 345] width 75 height 15
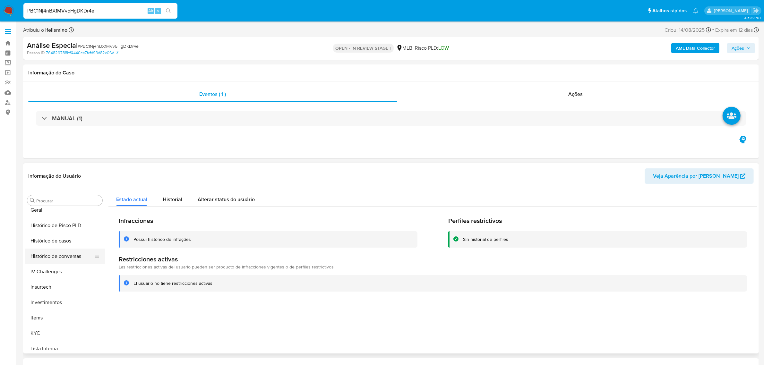
scroll to position [181, 0]
click at [47, 247] on button "Geral" at bounding box center [62, 249] width 75 height 15
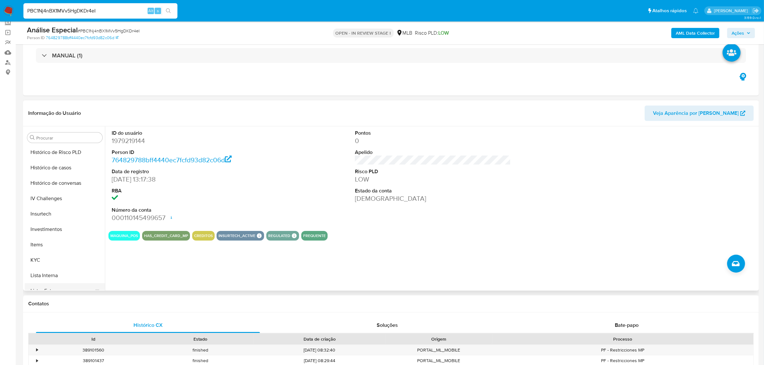
scroll to position [301, 0]
click at [64, 191] on button "KYC" at bounding box center [62, 189] width 75 height 15
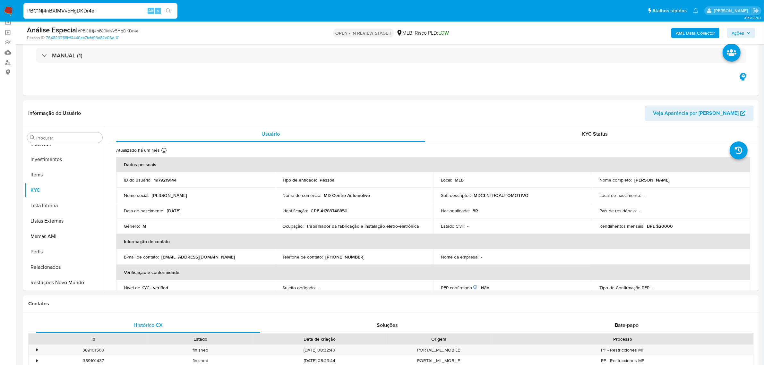
click at [66, 281] on button "Restrições Novo Mundo" at bounding box center [65, 282] width 80 height 15
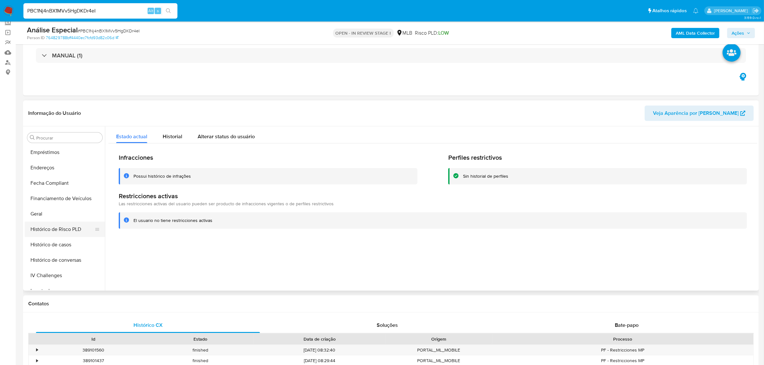
scroll to position [141, 0]
click at [53, 153] on button "Documentação" at bounding box center [62, 150] width 75 height 15
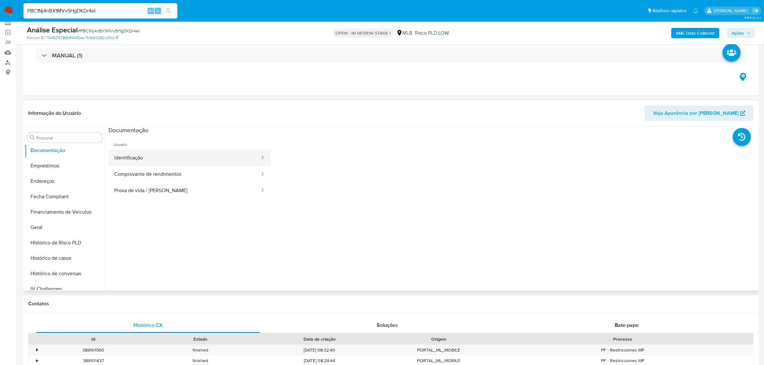
click at [243, 153] on button "Identificação" at bounding box center [184, 158] width 152 height 16
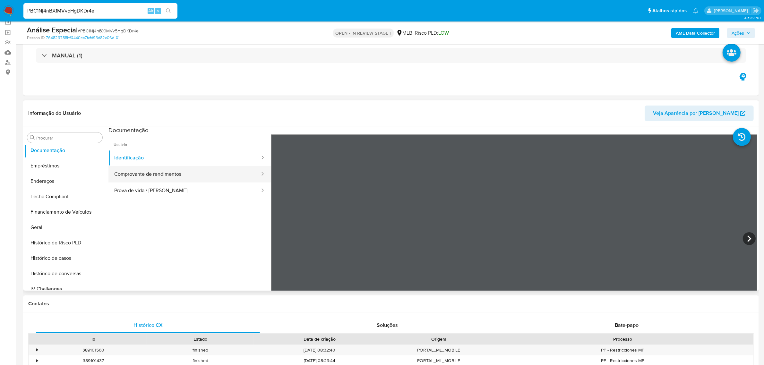
click at [201, 178] on button "Comprovante de rendimentos" at bounding box center [184, 174] width 152 height 16
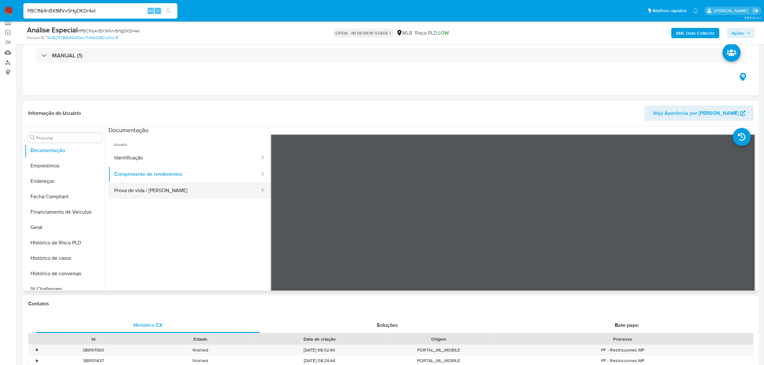
click at [148, 190] on button "Prova de vida / [PERSON_NAME]" at bounding box center [184, 190] width 152 height 16
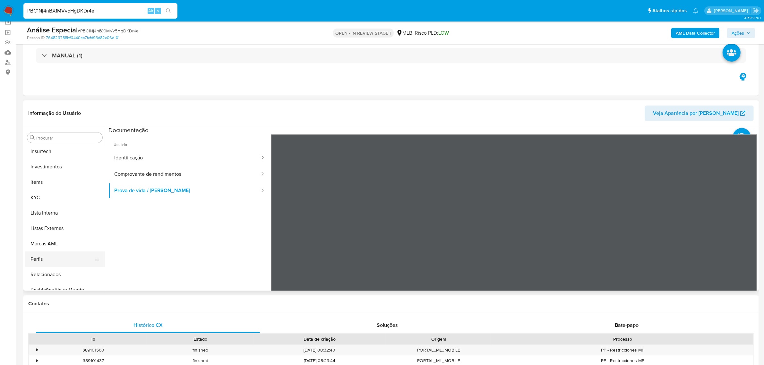
scroll to position [301, 0]
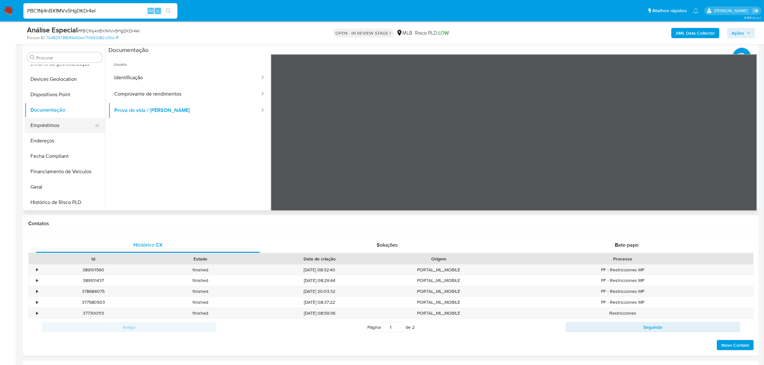
scroll to position [101, 0]
drag, startPoint x: 42, startPoint y: 137, endPoint x: 151, endPoint y: 152, distance: 109.8
click at [43, 137] on button "Endereços" at bounding box center [65, 140] width 80 height 15
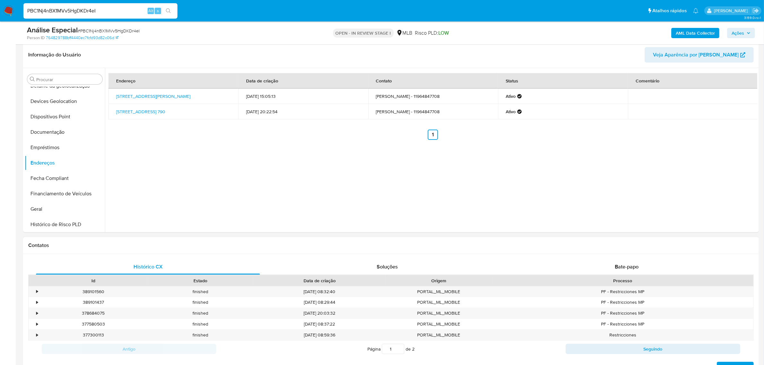
scroll to position [80, 0]
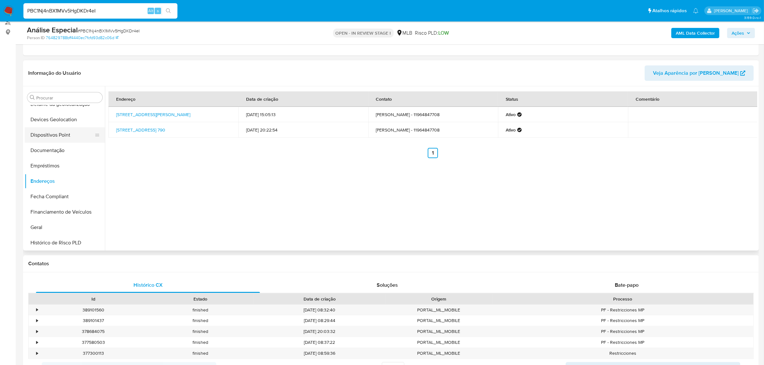
click at [55, 136] on button "Dispositivos Point" at bounding box center [62, 134] width 75 height 15
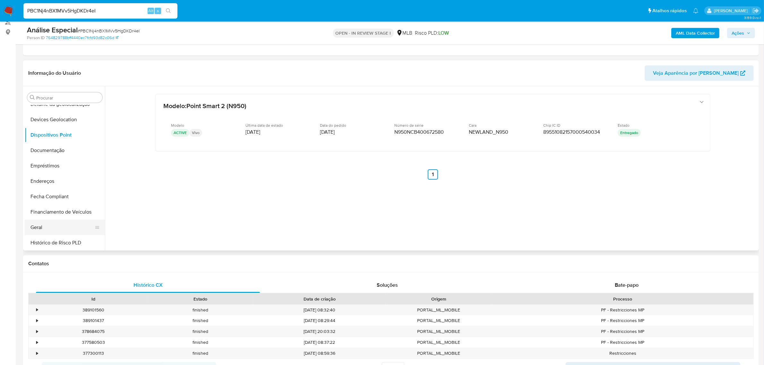
click at [50, 230] on button "Geral" at bounding box center [62, 227] width 75 height 15
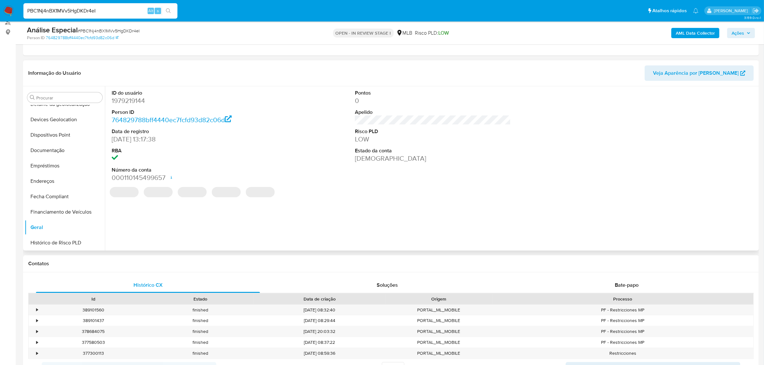
click at [124, 100] on dd "1979219144" at bounding box center [190, 100] width 156 height 9
click at [128, 100] on dd "1979219144" at bounding box center [190, 100] width 156 height 9
copy dd "1979219144"
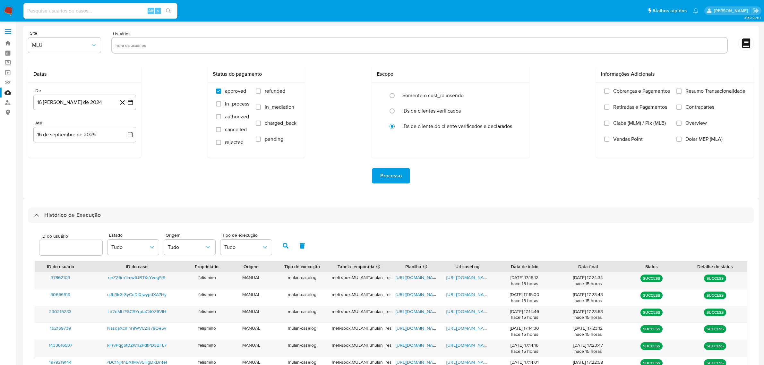
select select "10"
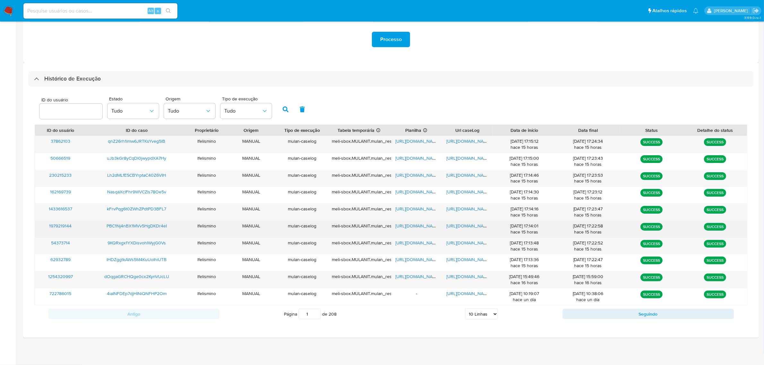
click at [477, 224] on span "[URL][DOMAIN_NAME]" at bounding box center [468, 226] width 44 height 6
click at [407, 223] on span "[URL][DOMAIN_NAME]" at bounding box center [417, 226] width 44 height 6
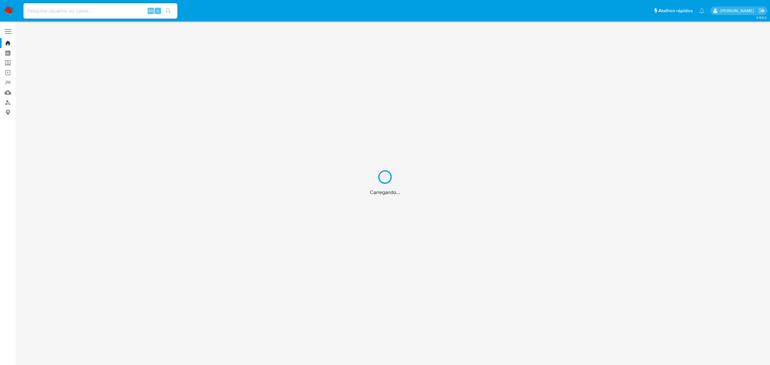
click at [88, 10] on div "Carregando..." at bounding box center [385, 182] width 770 height 365
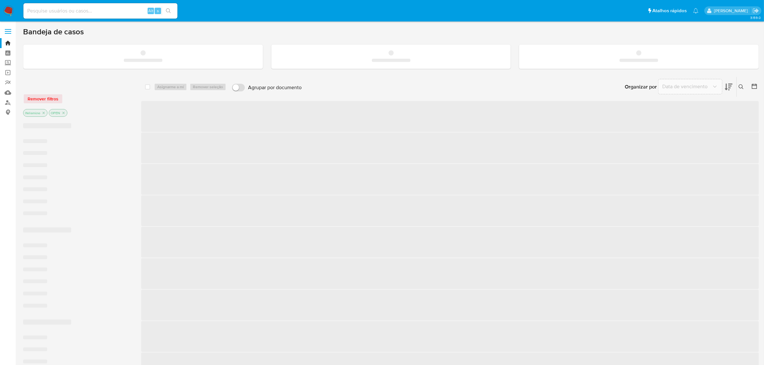
click at [65, 10] on input at bounding box center [100, 11] width 154 height 8
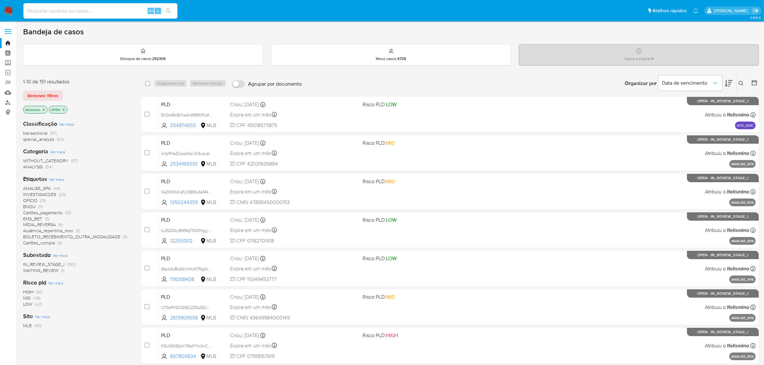
paste input "2351321328"
type input "2351321328"
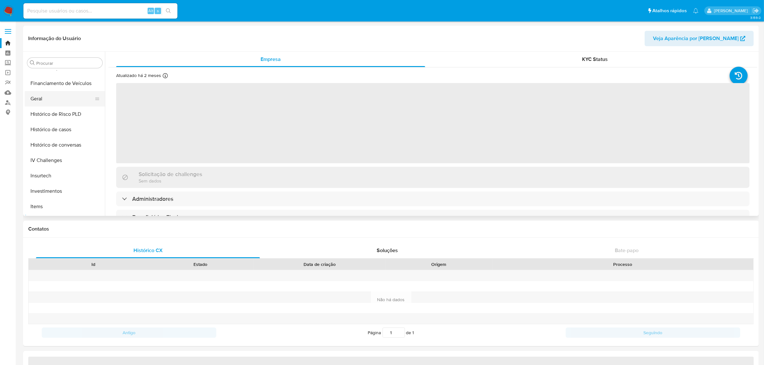
select select "10"
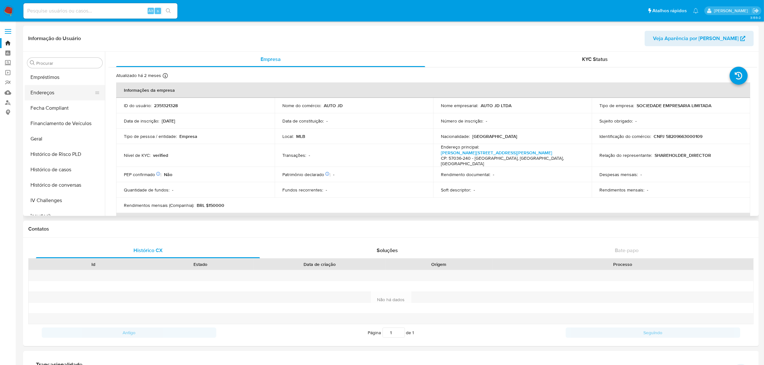
scroll to position [141, 0]
click at [59, 80] on button "Documentação" at bounding box center [62, 75] width 75 height 15
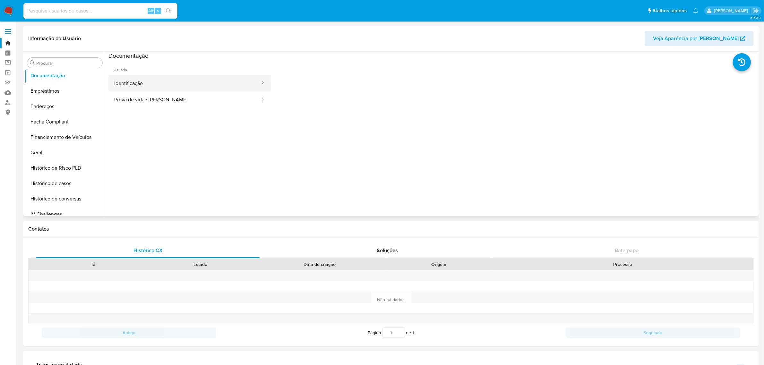
click at [143, 83] on button "Identificação" at bounding box center [184, 83] width 152 height 16
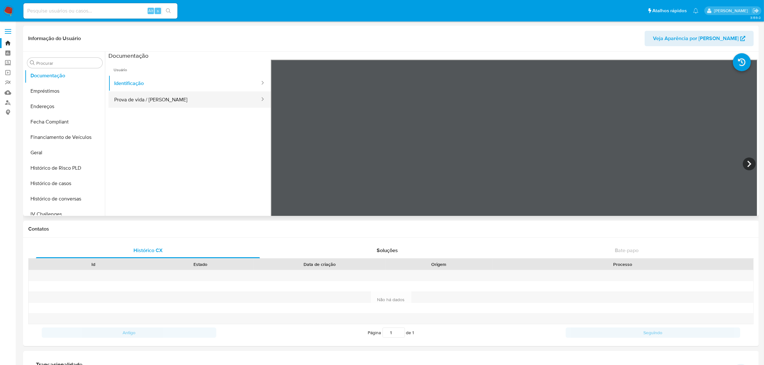
click at [187, 98] on button "Prova de vida / [PERSON_NAME]" at bounding box center [184, 99] width 152 height 16
drag, startPoint x: 172, startPoint y: 83, endPoint x: 174, endPoint y: 87, distance: 4.5
click at [172, 84] on button "Identificação" at bounding box center [184, 83] width 152 height 16
